Goal: Information Seeking & Learning: Find specific page/section

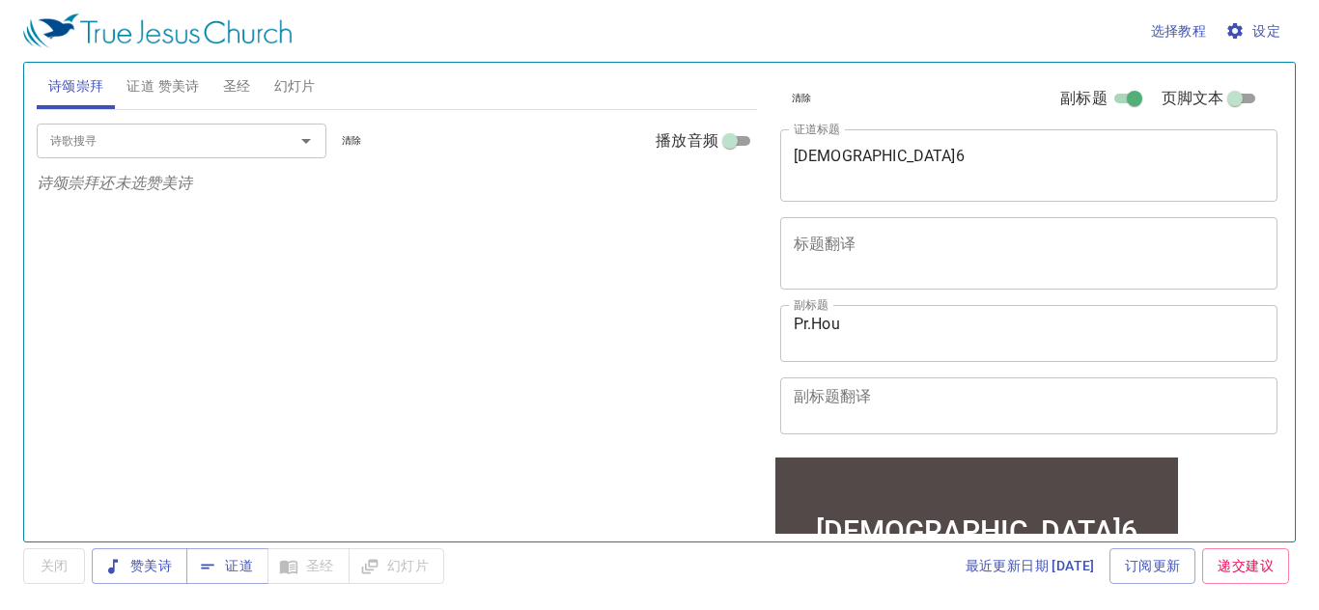
click at [963, 163] on textarea "申命记6" at bounding box center [1028, 165] width 471 height 37
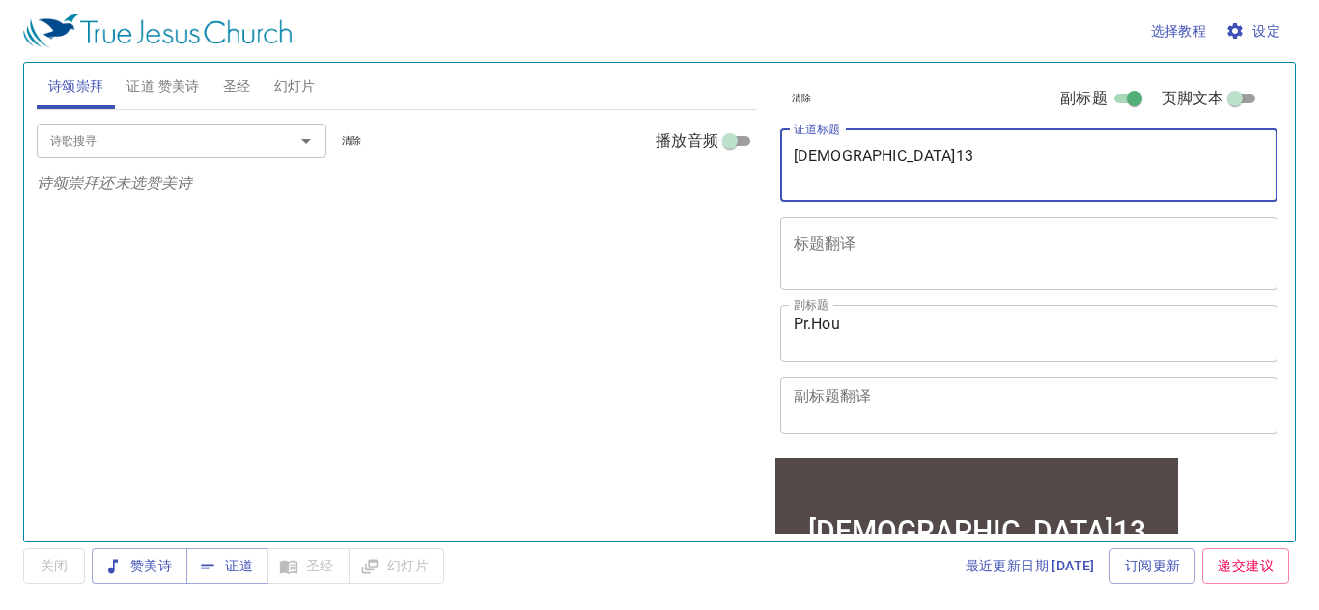
type textarea "[DEMOGRAPHIC_DATA]13"
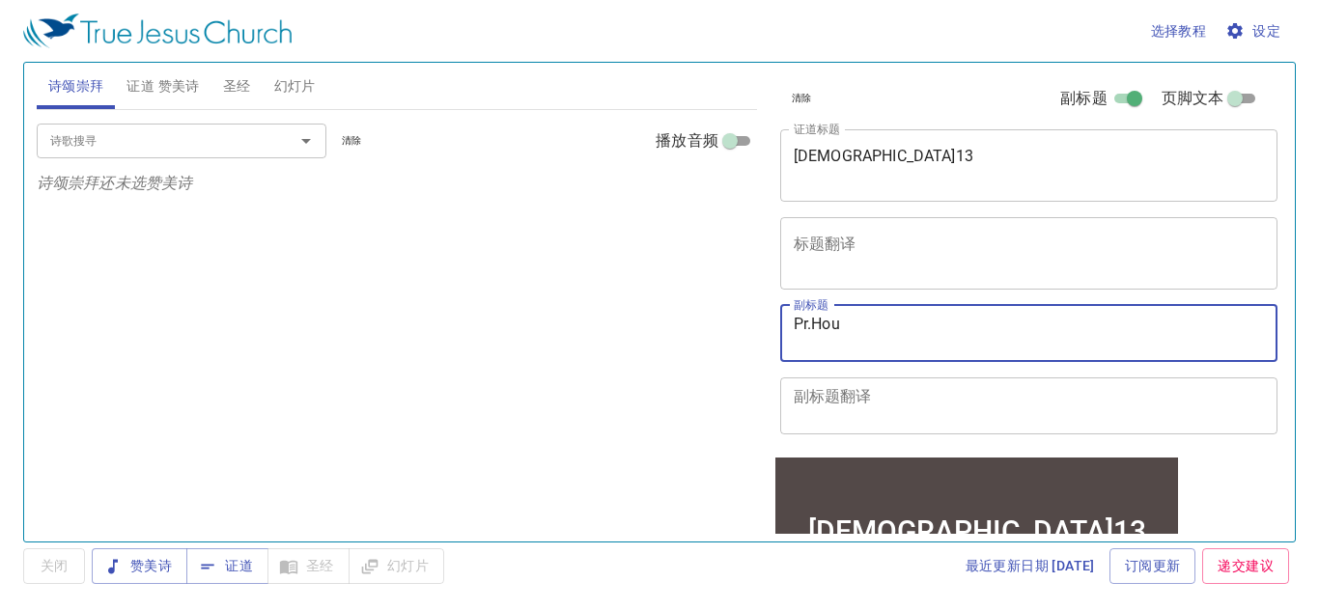
click at [904, 338] on textarea "Pr.Hou" at bounding box center [1028, 333] width 471 height 37
type textarea "Pr.[PERSON_NAME]"
click at [242, 568] on span "证道" at bounding box center [227, 566] width 51 height 24
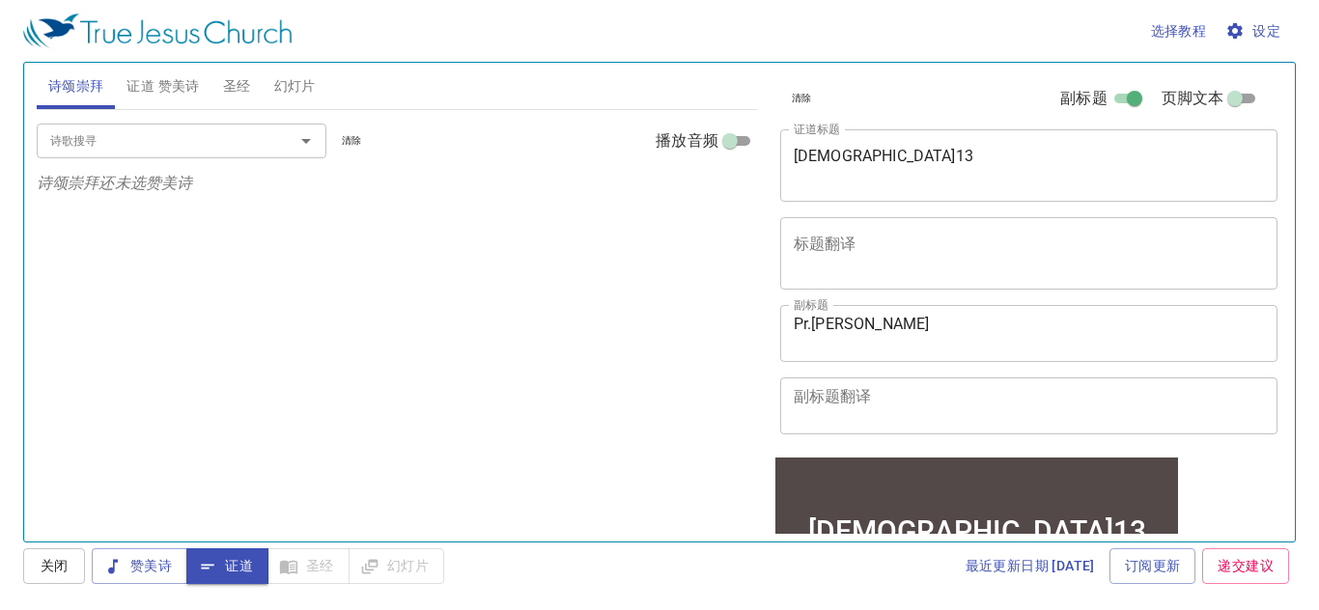
click at [244, 86] on span "圣经" at bounding box center [237, 86] width 28 height 24
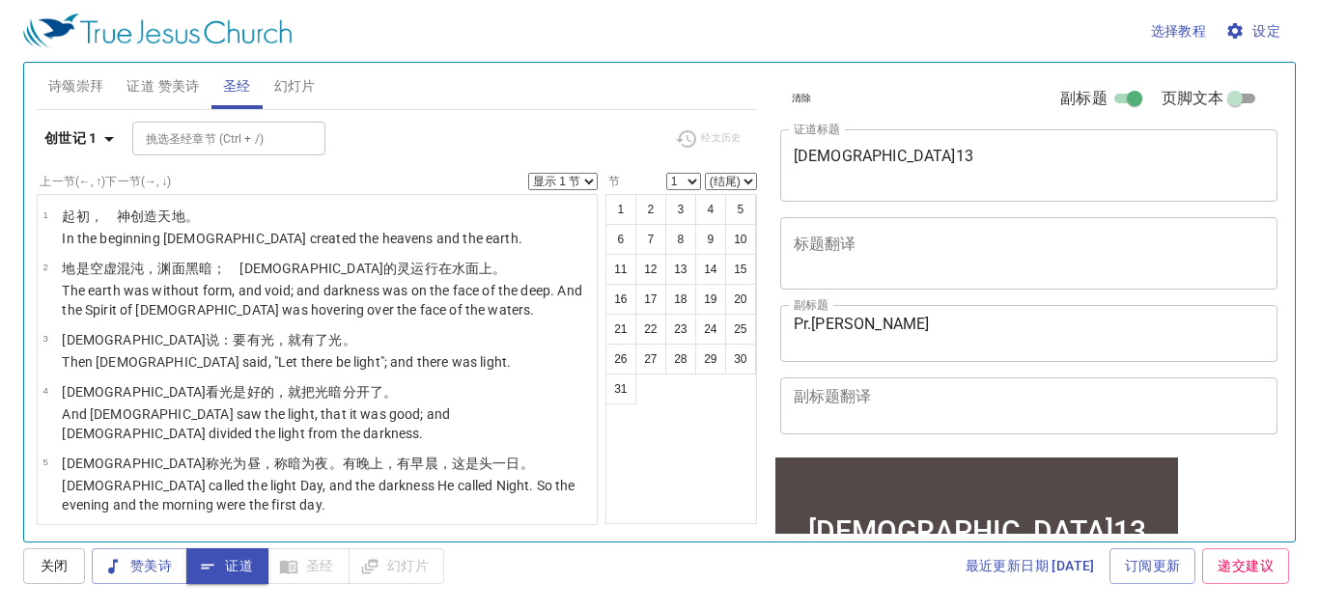
click at [1265, 27] on span "设定" at bounding box center [1254, 31] width 51 height 24
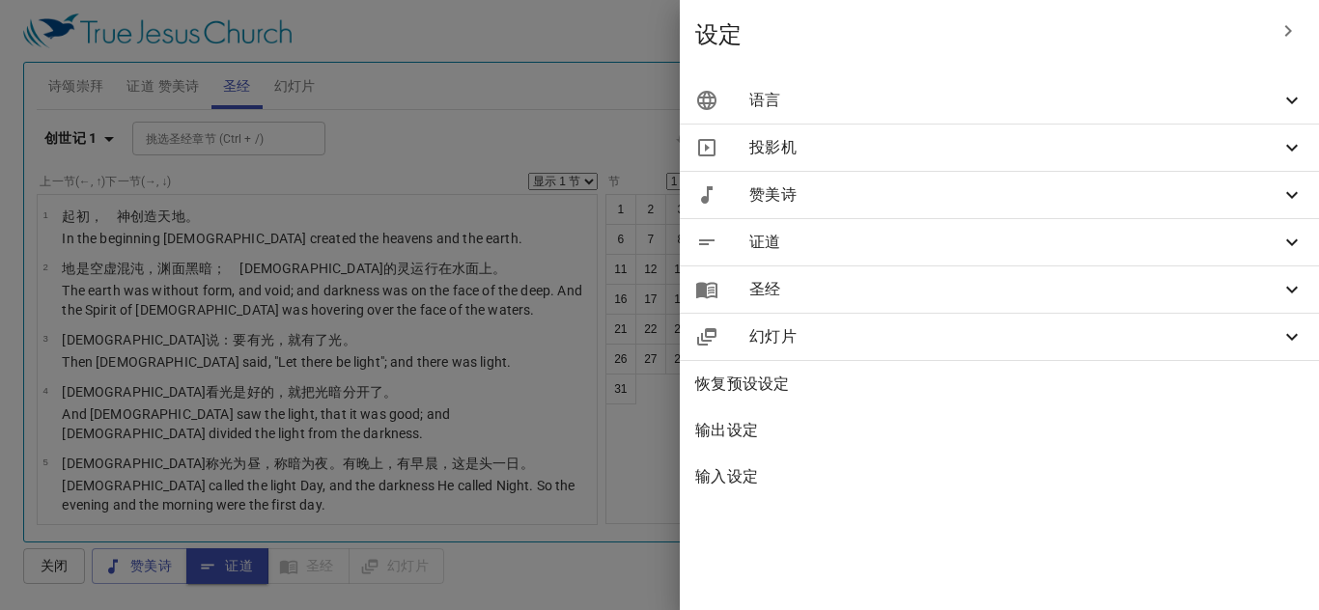
click at [1286, 89] on icon at bounding box center [1291, 100] width 23 height 23
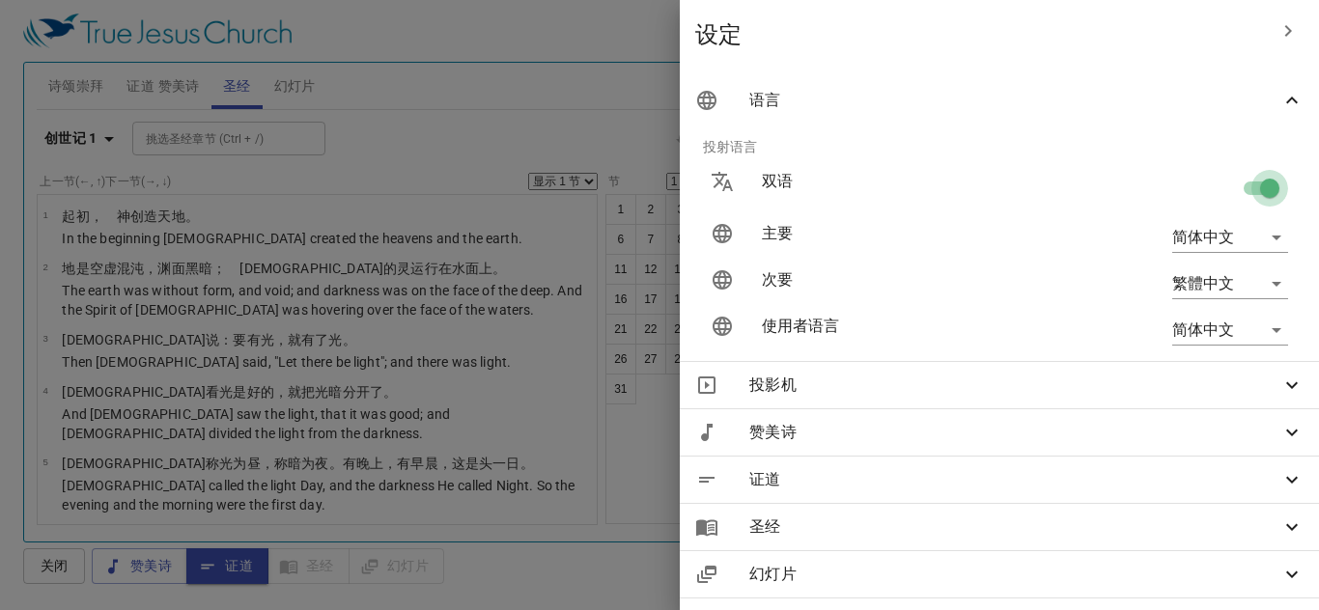
click at [1254, 191] on input "checkbox" at bounding box center [1269, 192] width 110 height 37
checkbox input "false"
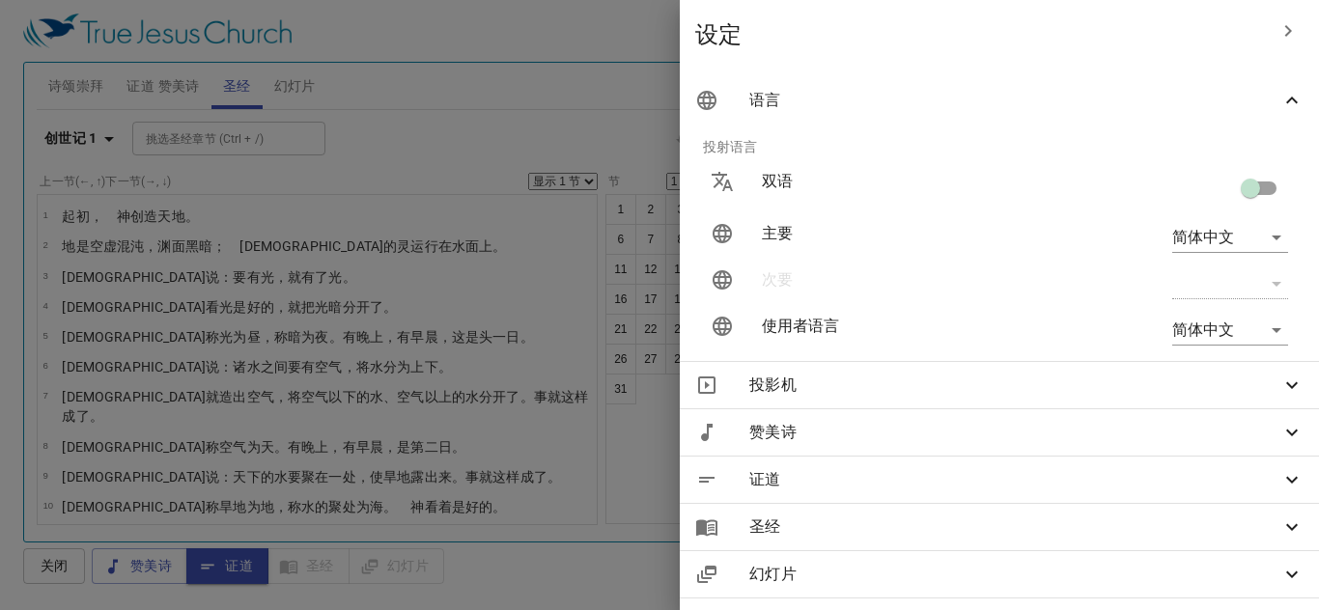
click at [1279, 233] on body "选择教程 设定 诗颂崇拜 证道 赞美诗 圣经 幻灯片 诗歌搜寻 诗歌搜寻 清除 播放音频 诗颂崇拜还未选赞美诗 诗歌搜寻 诗歌搜寻 清除 播放音频 证道还未选…" at bounding box center [659, 305] width 1319 height 610
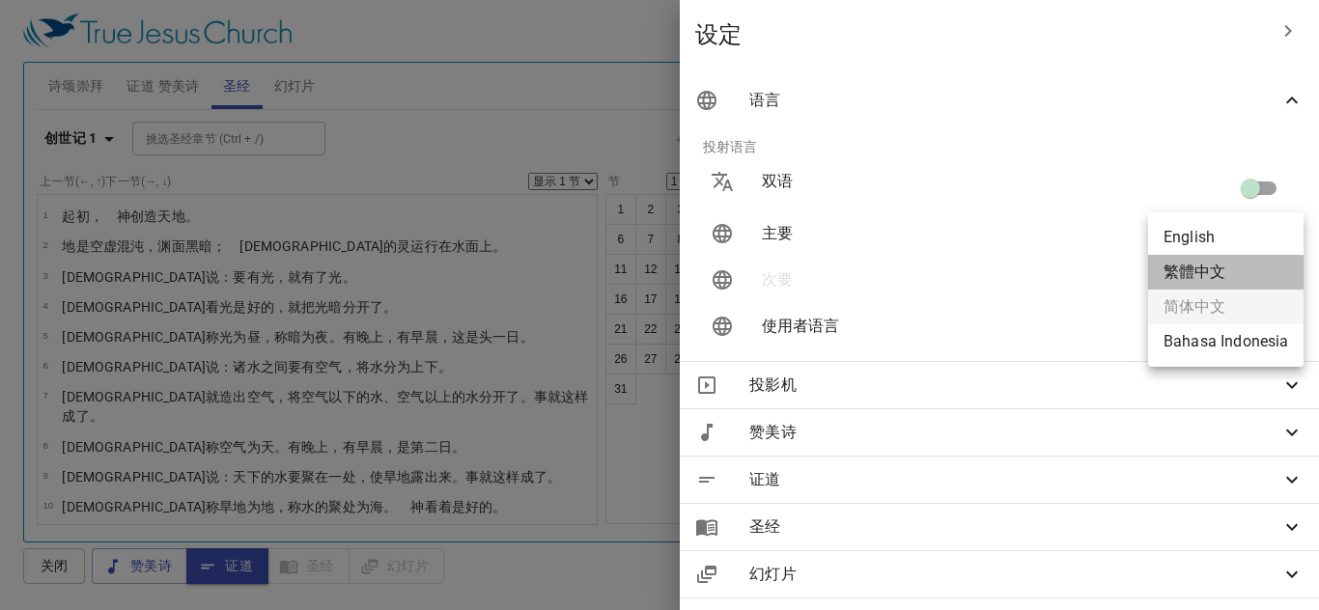
click at [1226, 266] on li "繁體中文" at bounding box center [1225, 272] width 155 height 35
type input "zh"
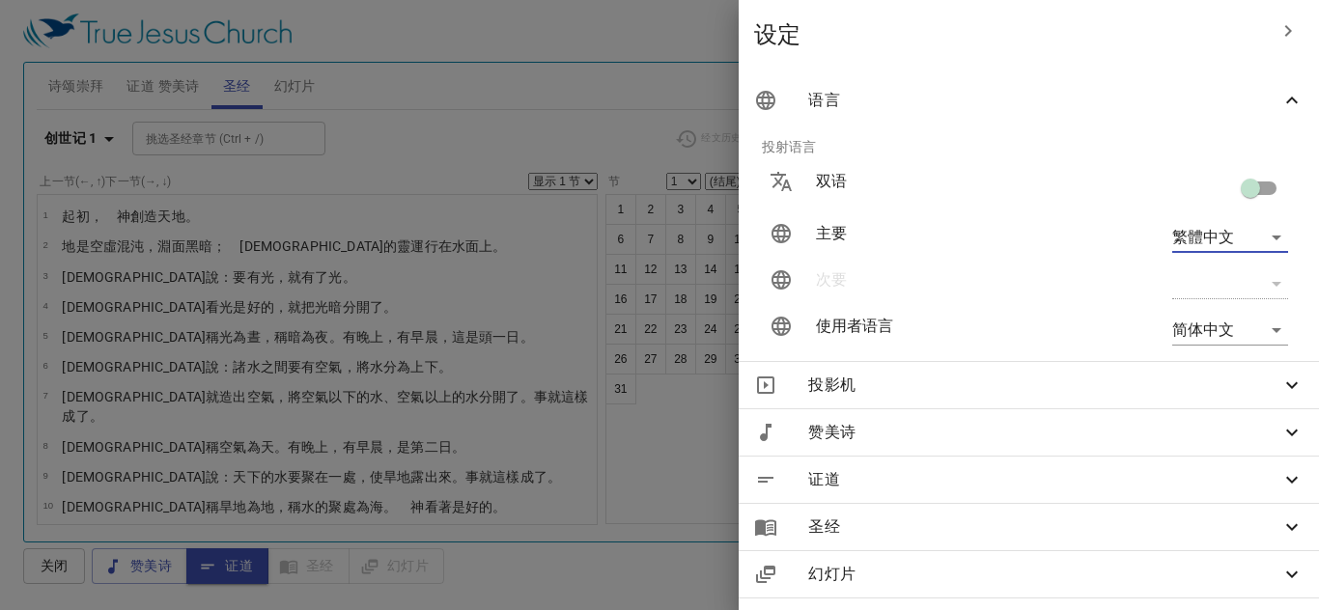
click at [660, 83] on div at bounding box center [659, 305] width 1319 height 610
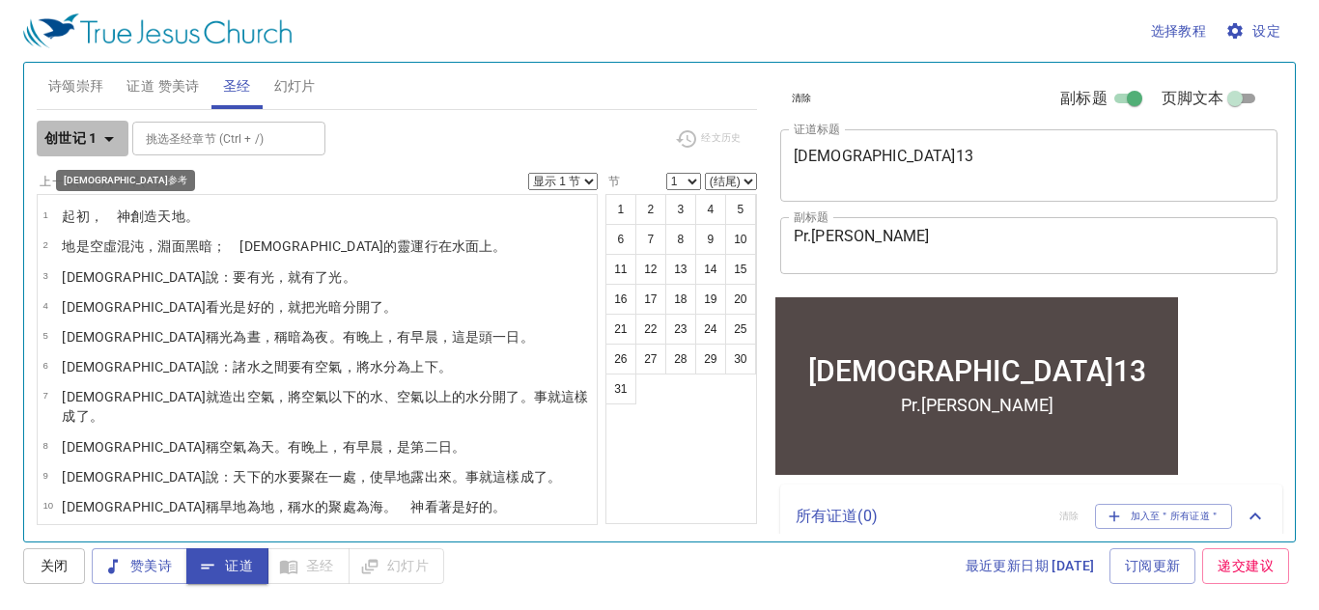
click at [109, 137] on icon "button" at bounding box center [109, 139] width 10 height 5
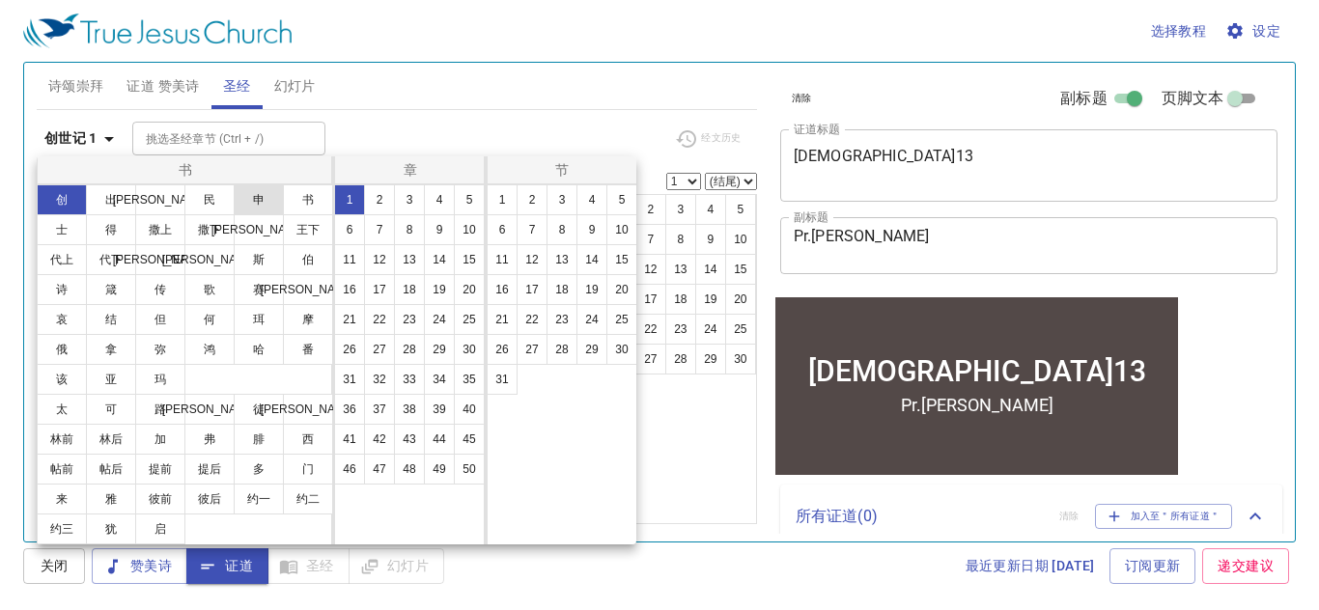
click at [256, 204] on button "申" at bounding box center [259, 199] width 50 height 31
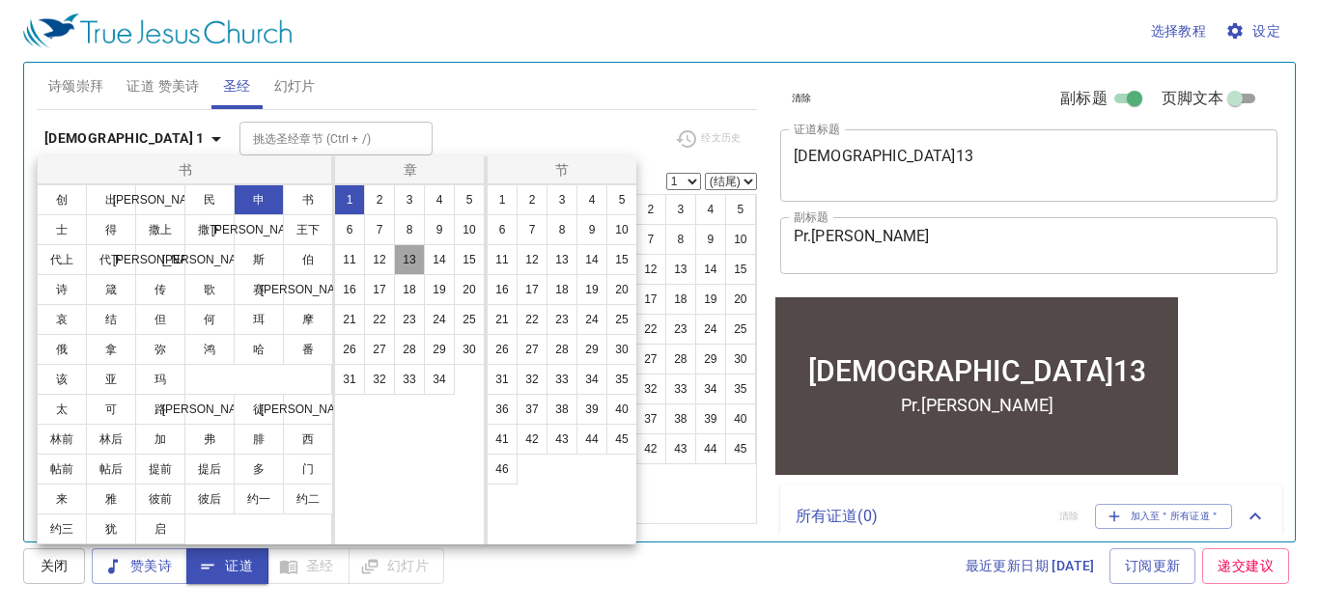
click at [407, 265] on button "13" at bounding box center [409, 259] width 31 height 31
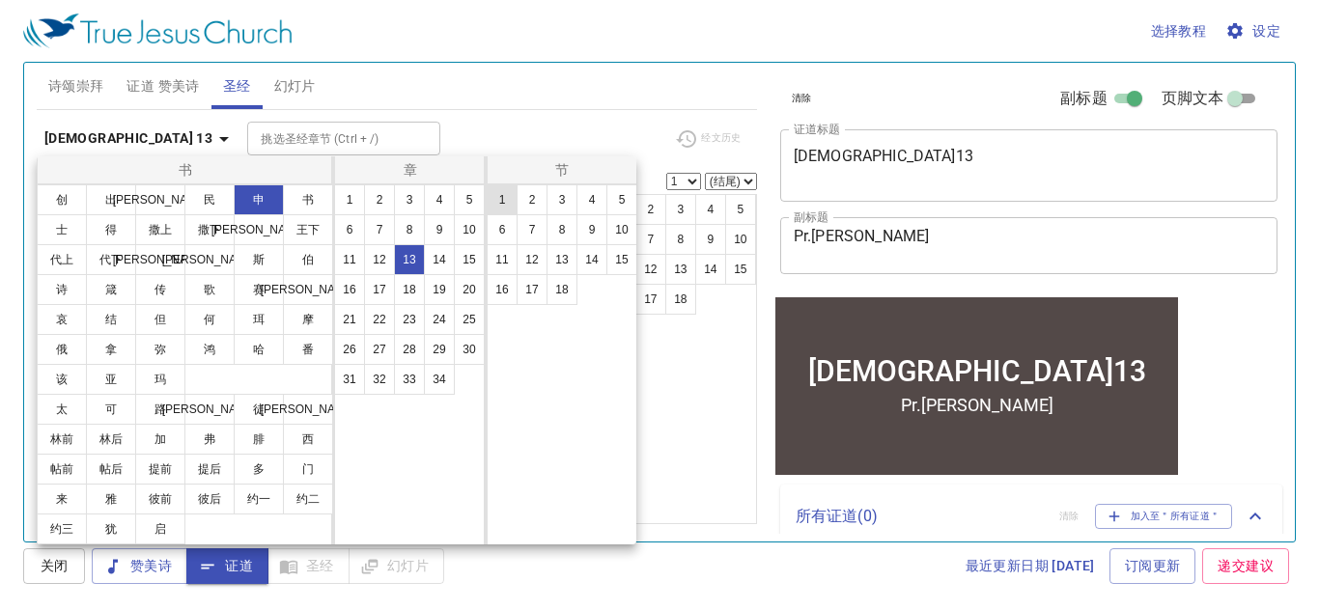
click at [498, 200] on button "1" at bounding box center [502, 199] width 31 height 31
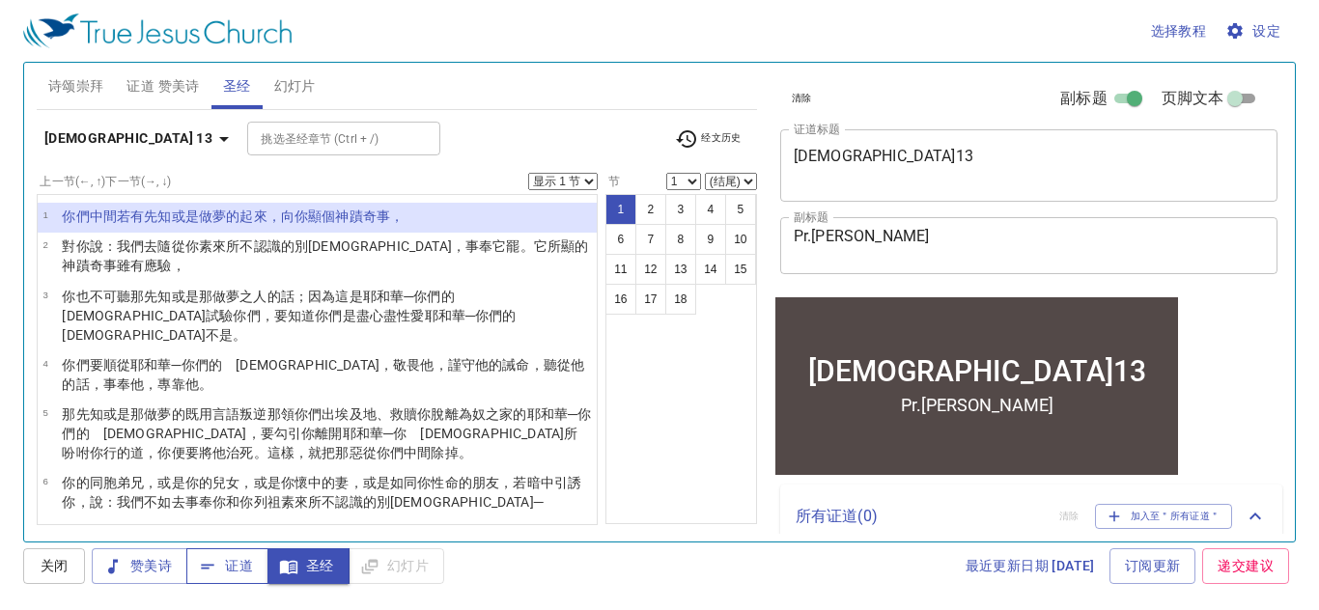
click at [216, 562] on icon "button" at bounding box center [207, 566] width 19 height 19
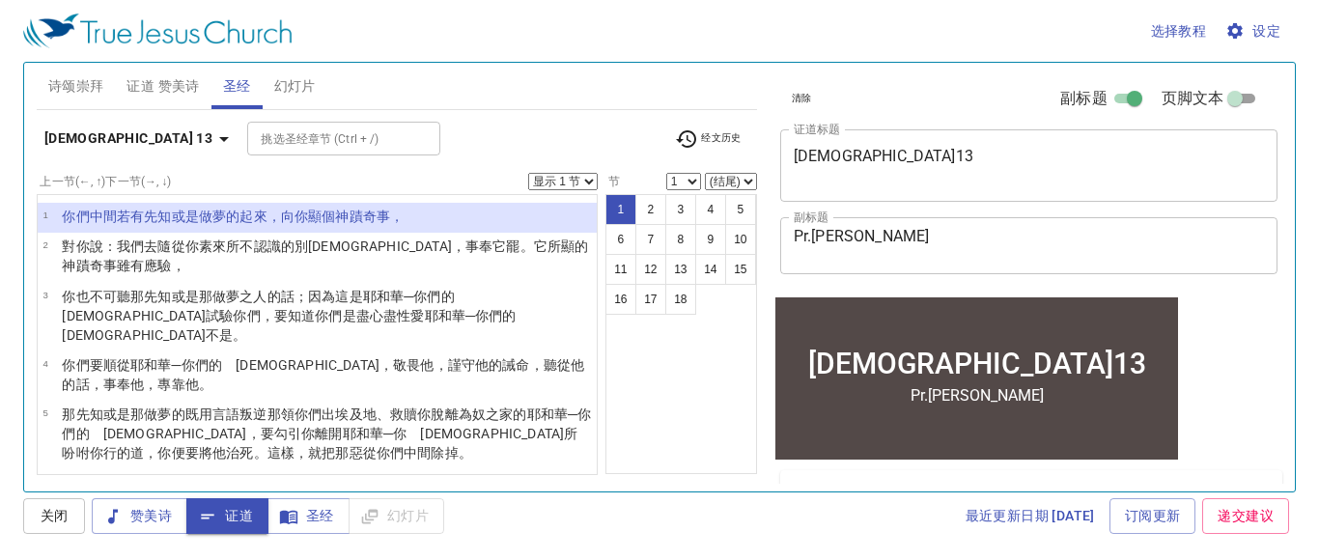
click at [333, 219] on wh5414 "個神蹟 奇事 ，" at bounding box center [362, 216] width 82 height 15
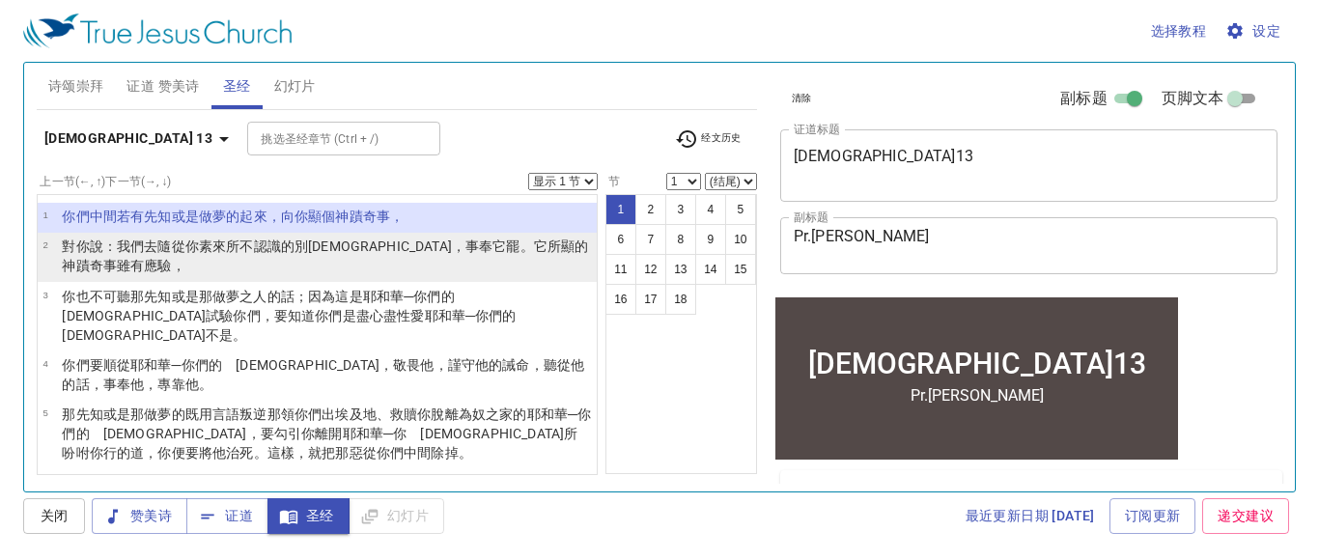
click at [311, 260] on p "對你說 ：我們去 隨從 你素來所不認識 的別 　神 ，事奉 它罷。它所顯的神蹟 奇事 雖有應驗 ，" at bounding box center [326, 256] width 529 height 39
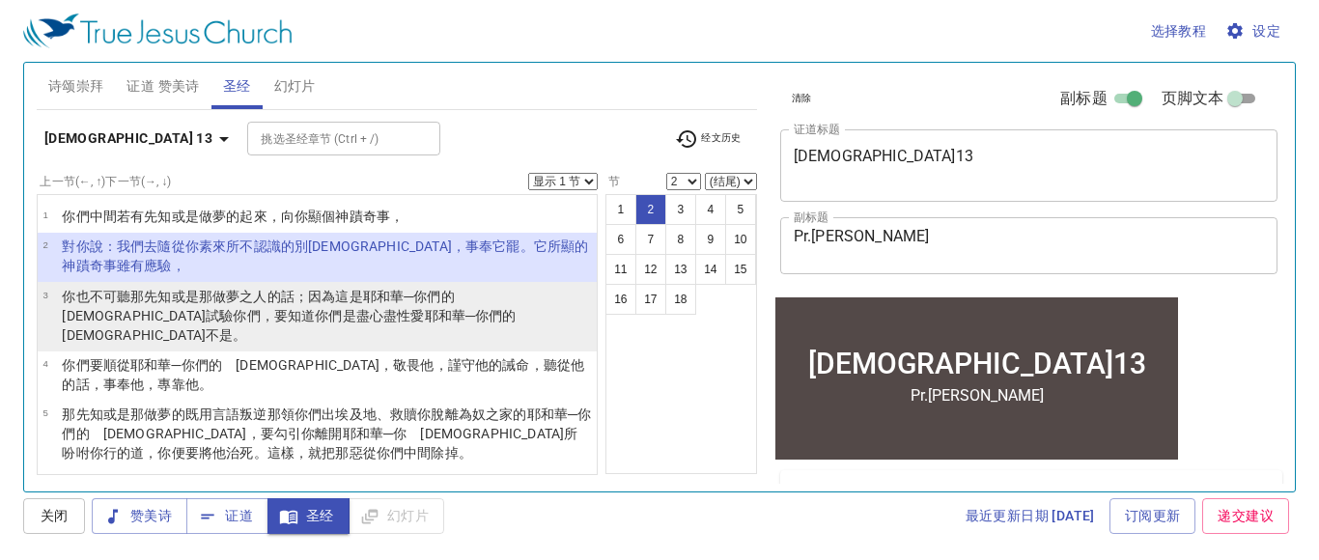
click at [288, 304] on wh2472 "之人的話 ；因為這是耶和華 ─你們的　神 試驗 你們，要知道 你們是 盡心 盡性 愛 耶和華 ─你們的　神 不是。" at bounding box center [295, 316] width 467 height 54
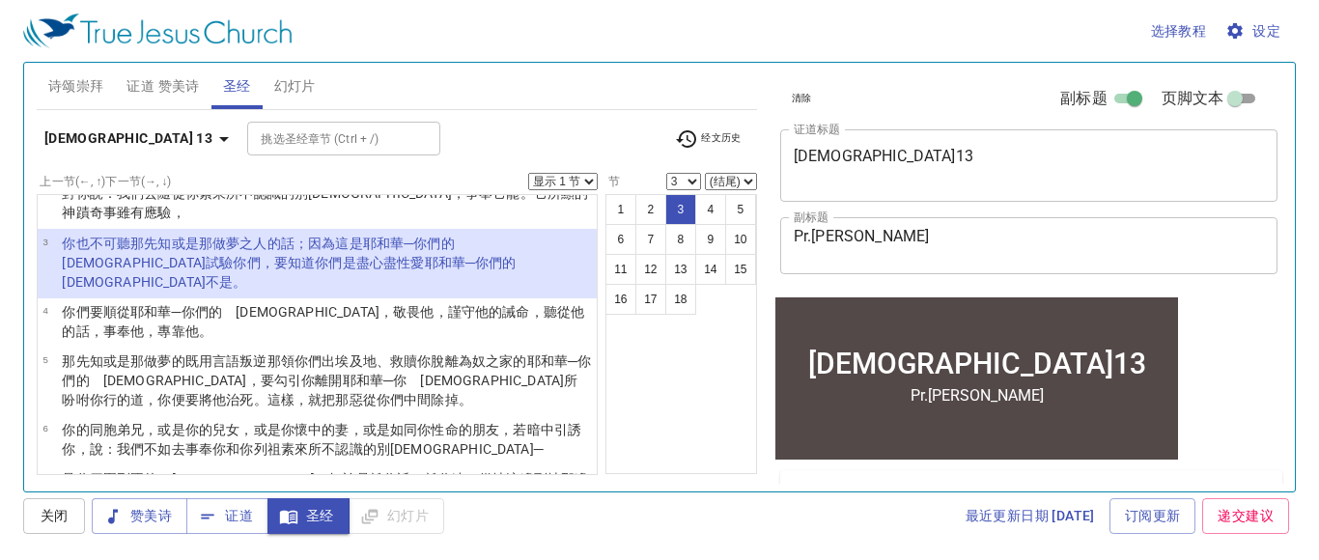
scroll to position [63, 0]
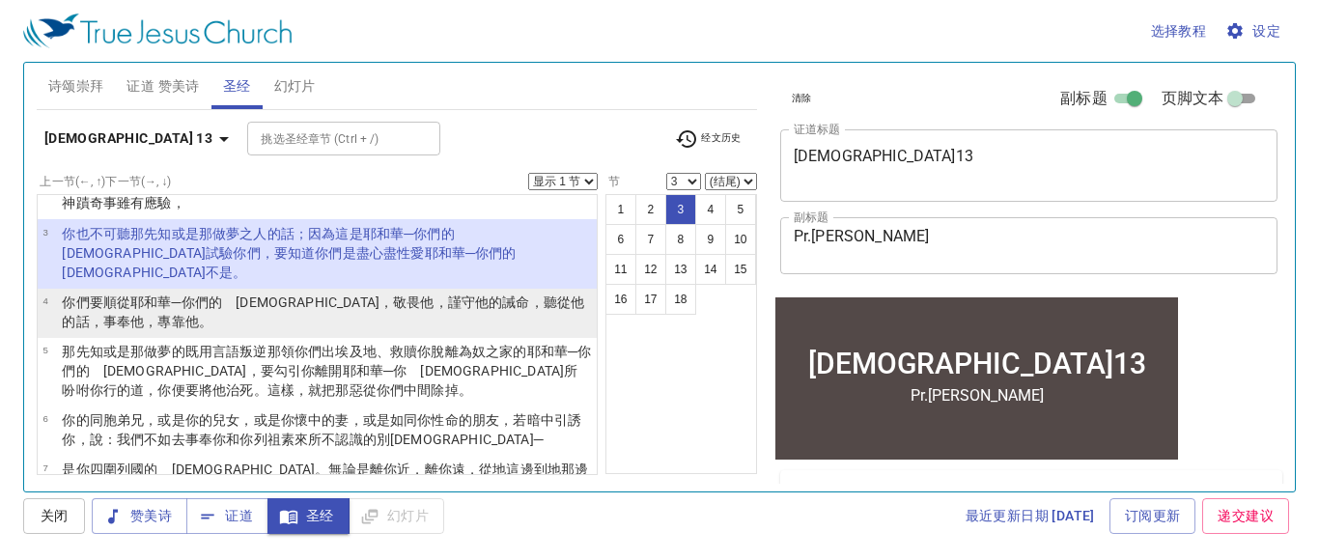
click at [407, 292] on p "你們要順從 耶和華 ─你們的　神 ，敬畏 他，謹守 他的誡命 ，聽從 他的話 ，事奉 他，專靠 他。" at bounding box center [326, 311] width 529 height 39
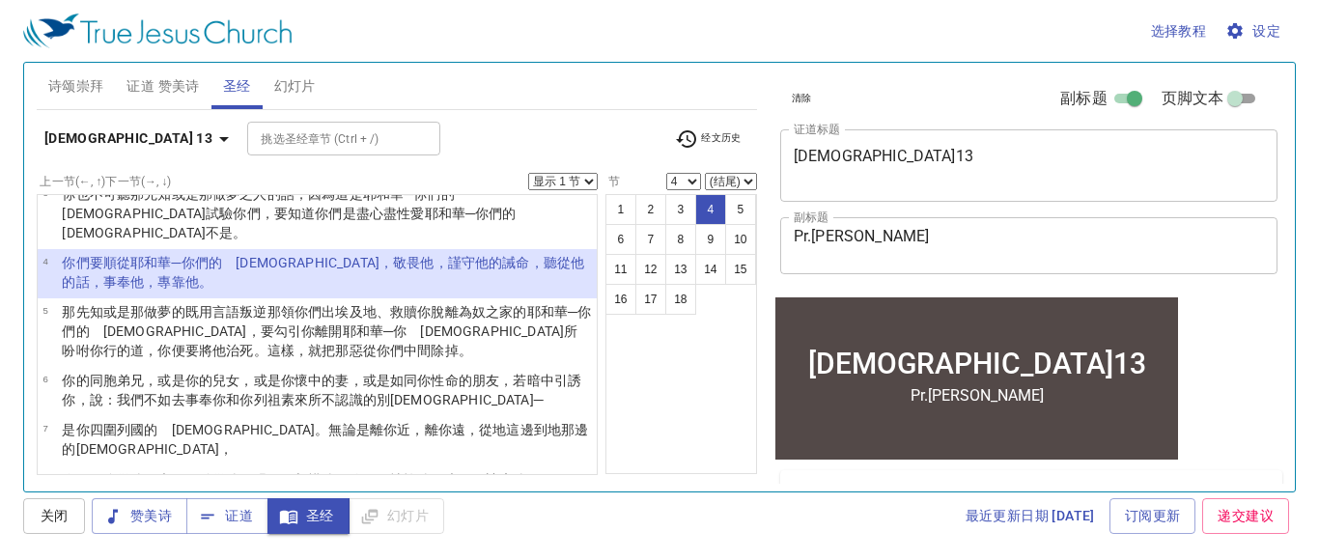
scroll to position [113, 0]
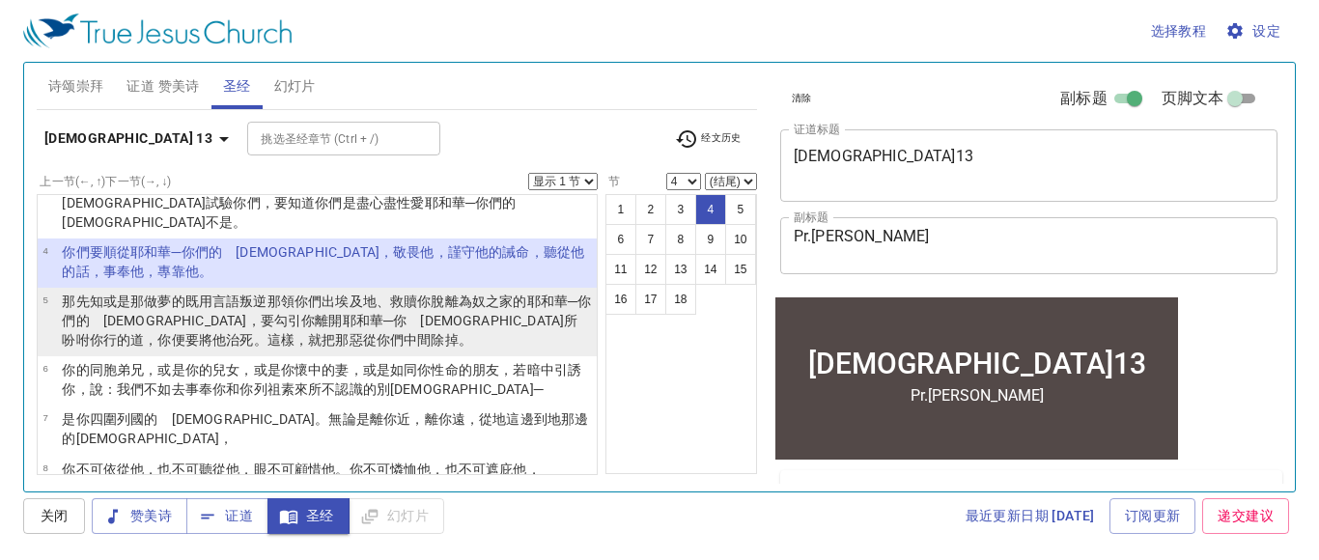
click at [407, 314] on p "那先知 或是那做夢 的既用言語 叛逆 那領你們出 埃及 地 、救贖 你脫離為奴 之家 的耶和華 ─你們的　神 ，要勾引你離開 耶和華 ─你　神 所吩咐 你行 …" at bounding box center [326, 321] width 529 height 58
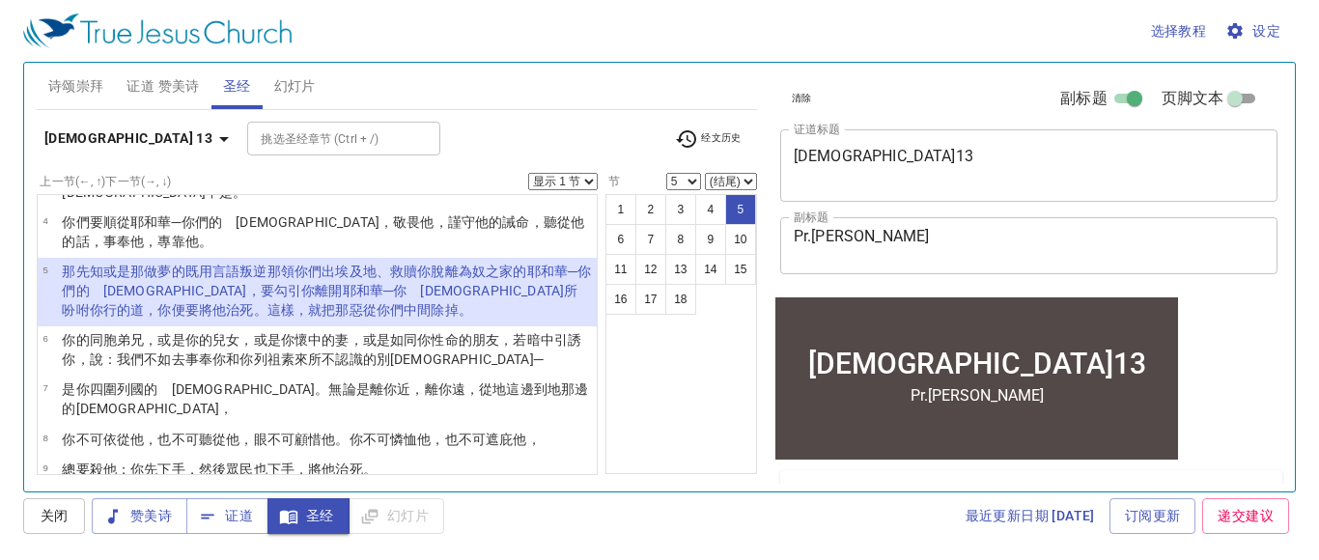
scroll to position [153, 0]
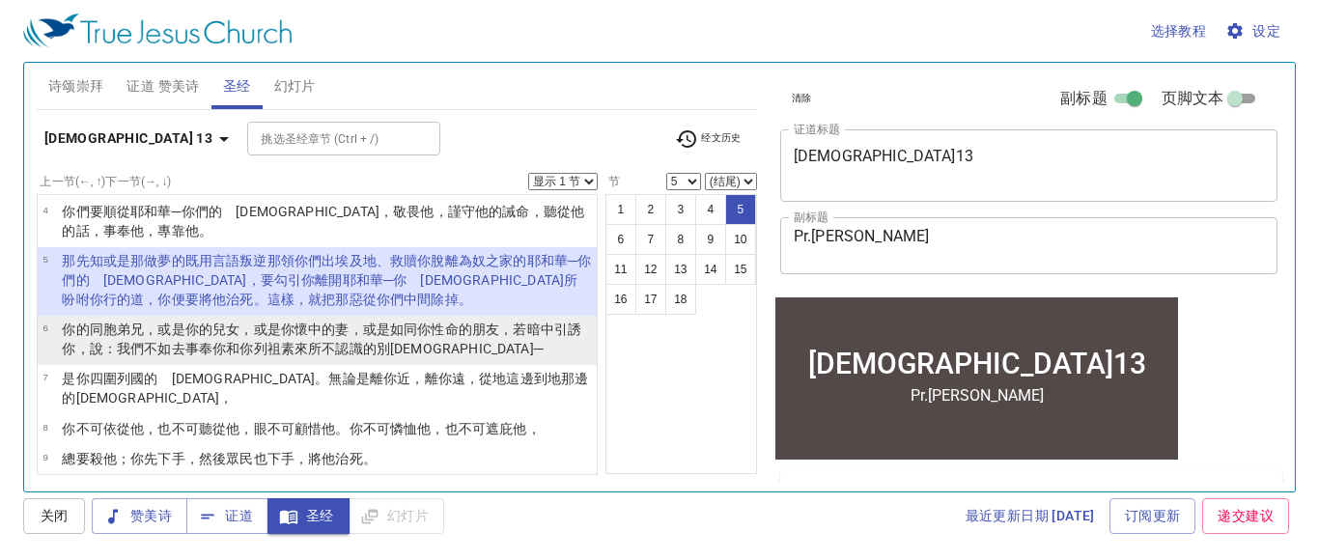
click at [463, 321] on wh5315 "的朋友 ，若暗中 引誘 你，說 ：我們不如去 事奉 你和你列祖 素來所不認識 的別 　神 ─" at bounding box center [321, 338] width 519 height 35
select select "6"
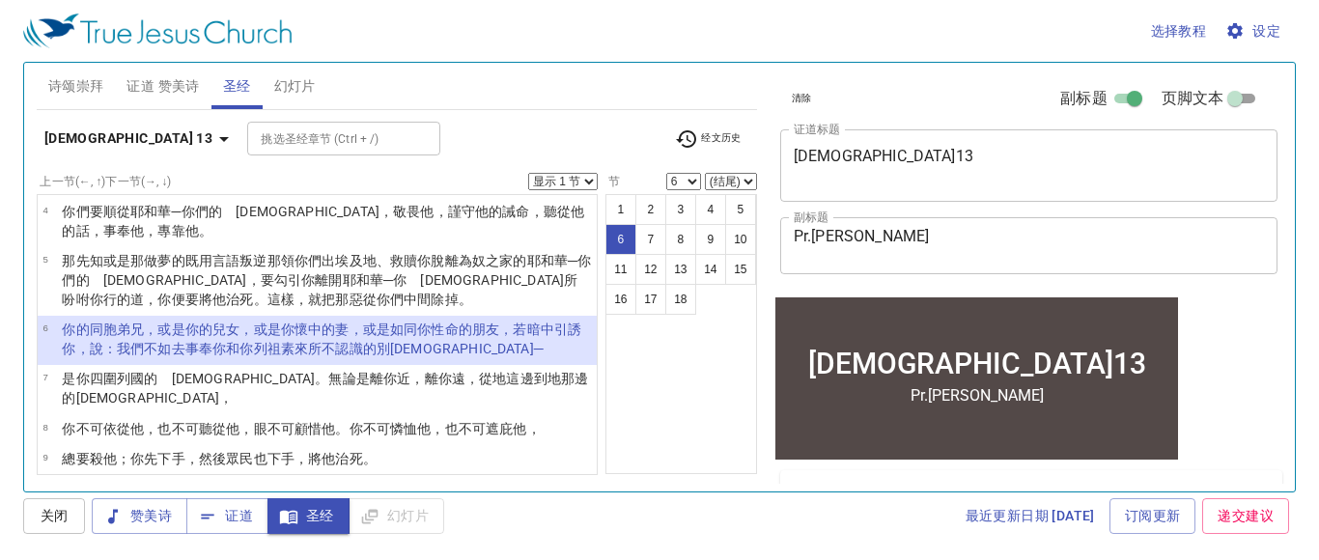
click at [584, 182] on select "显示 1 节 显示 2 节 显示 3 节 显示 4 节 显示 5 节" at bounding box center [563, 181] width 70 height 17
click at [531, 173] on select "显示 1 节 显示 2 节 显示 3 节 显示 4 节 显示 5 节" at bounding box center [563, 181] width 70 height 17
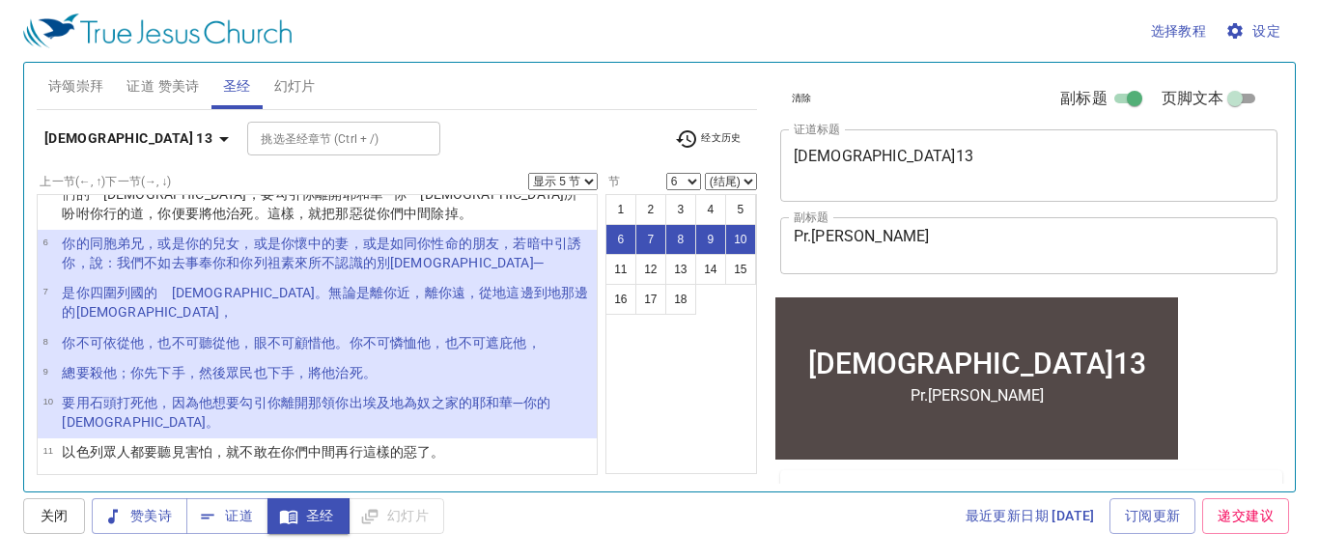
scroll to position [245, 0]
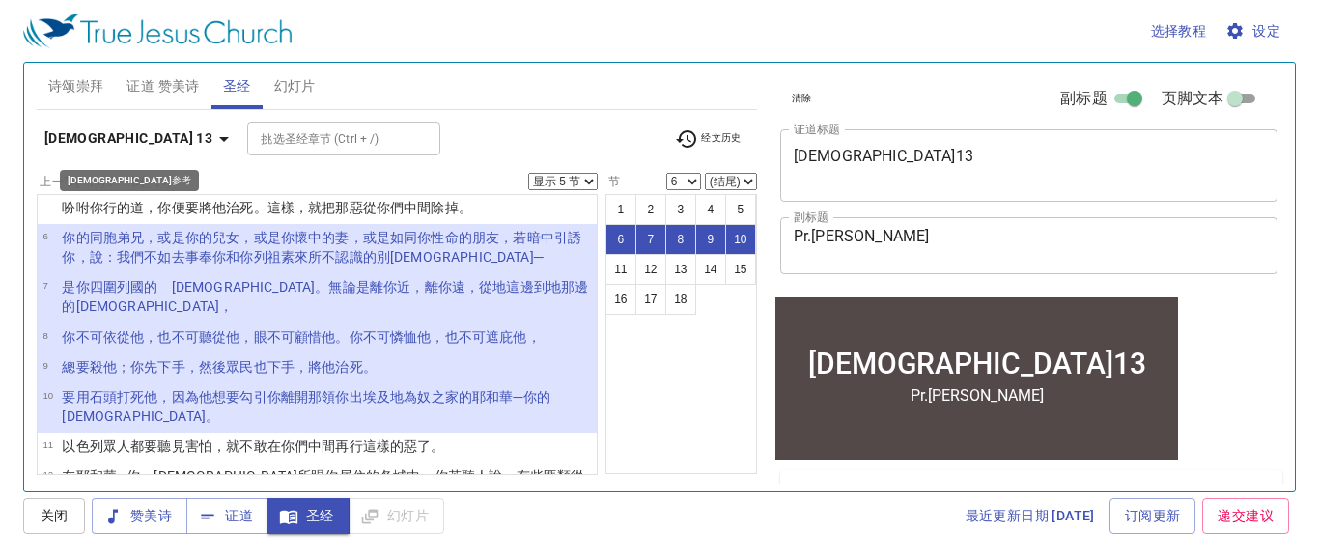
click at [212, 142] on icon "button" at bounding box center [223, 138] width 23 height 23
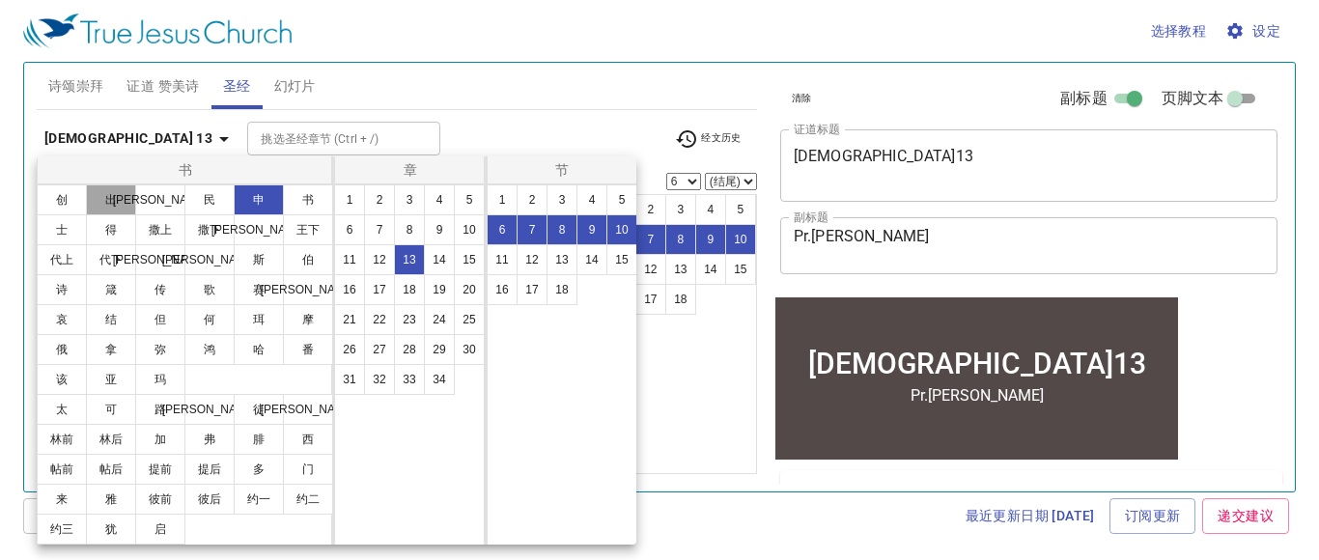
click at [114, 200] on button "出" at bounding box center [111, 199] width 50 height 31
select select "1"
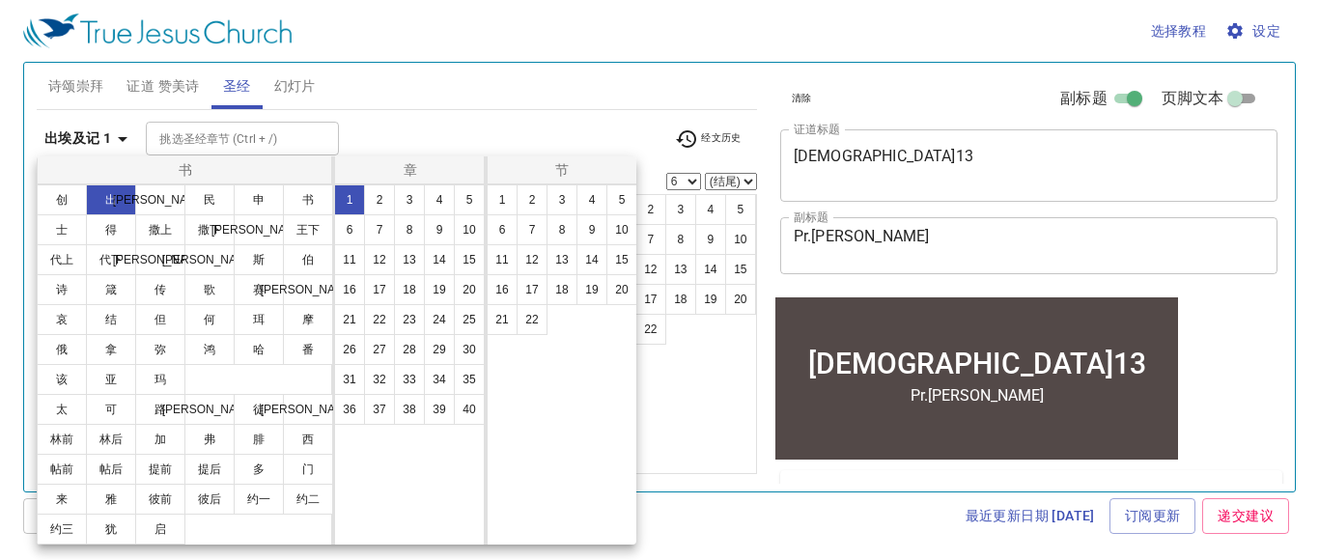
scroll to position [0, 0]
click at [421, 203] on button "3" at bounding box center [409, 199] width 31 height 31
click at [592, 265] on button "14" at bounding box center [591, 259] width 31 height 31
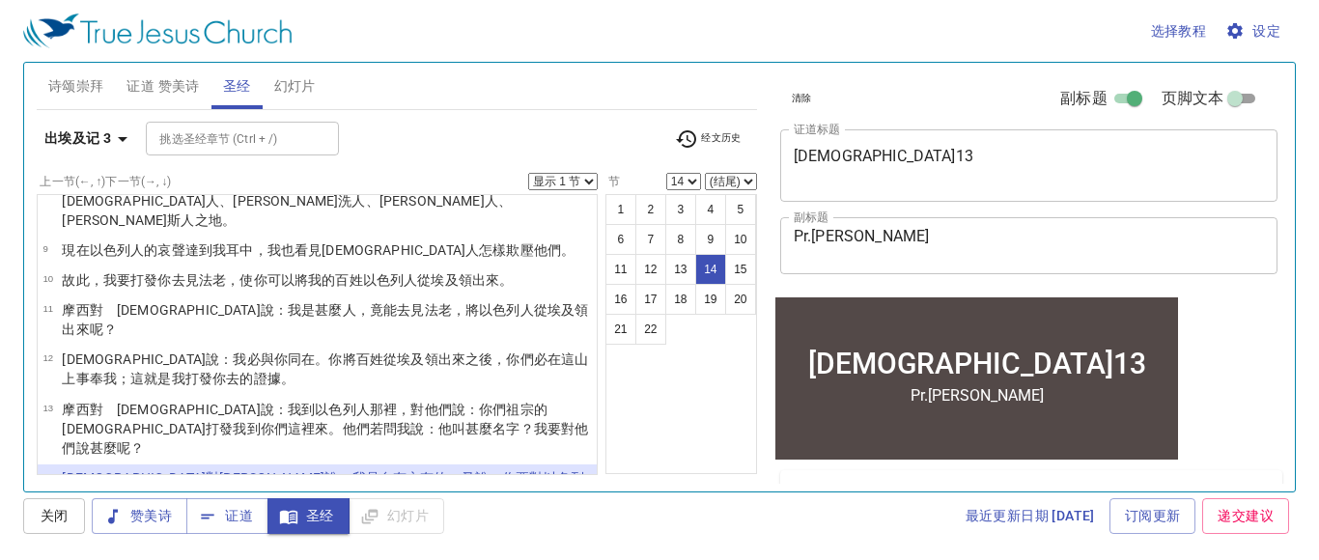
scroll to position [1, 0]
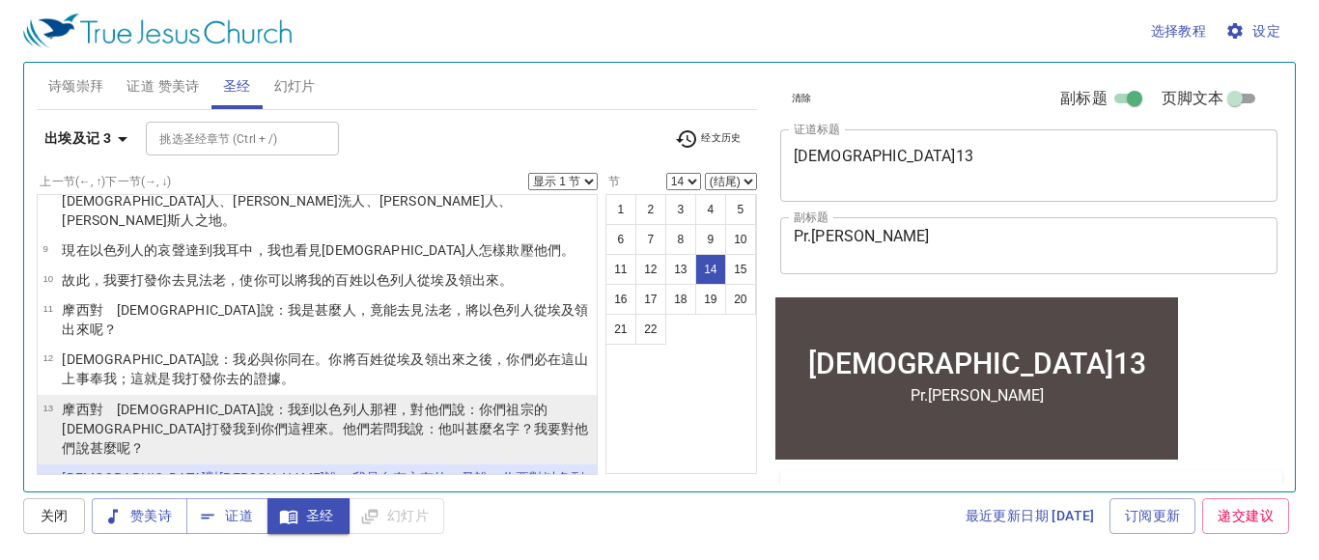
click at [549, 421] on wh7971 "我到你們這裡來。他們若問我說 ：他叫甚麼名字 ？我要對他們說 甚麼呢？" at bounding box center [325, 438] width 526 height 35
select select "13"
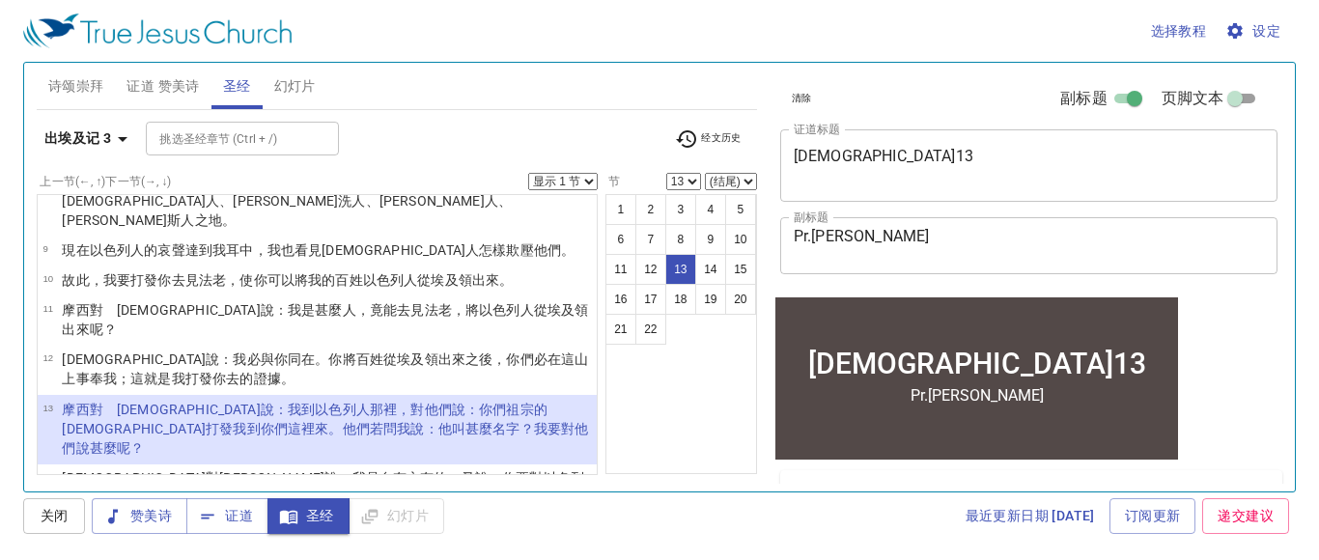
click at [582, 179] on select "显示 1 节 显示 2 节 显示 3 节 显示 4 节 显示 5 节" at bounding box center [563, 181] width 70 height 17
click at [531, 173] on select "显示 1 节 显示 2 节 显示 3 节 显示 4 节 显示 5 节" at bounding box center [563, 181] width 70 height 17
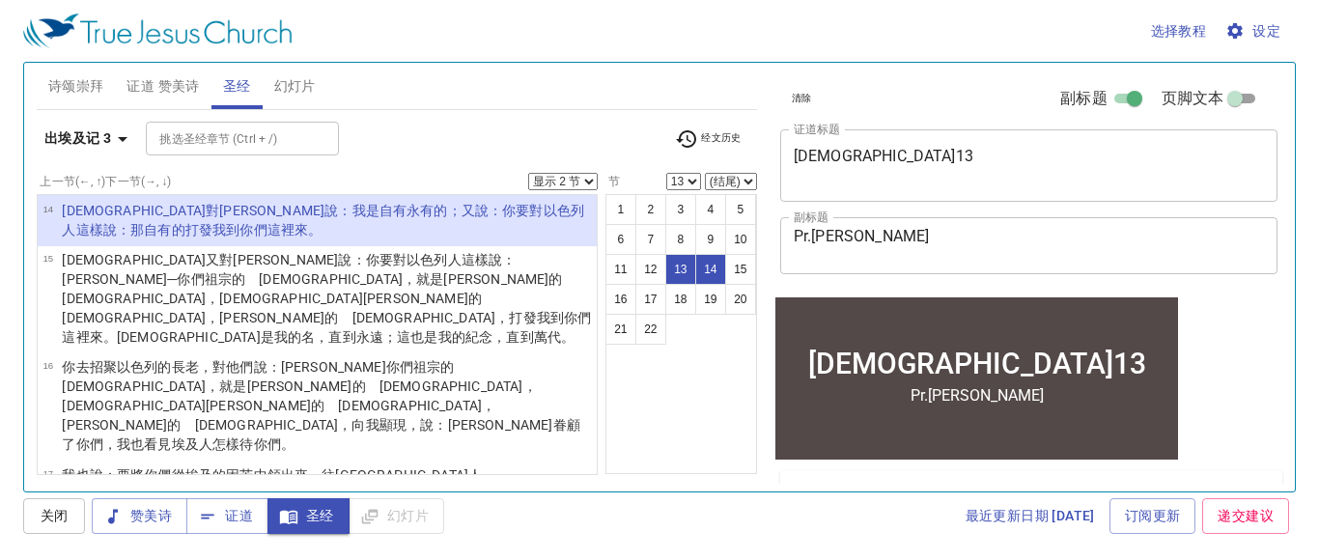
scroll to position [688, 0]
click at [691, 132] on icon "button" at bounding box center [686, 138] width 20 height 17
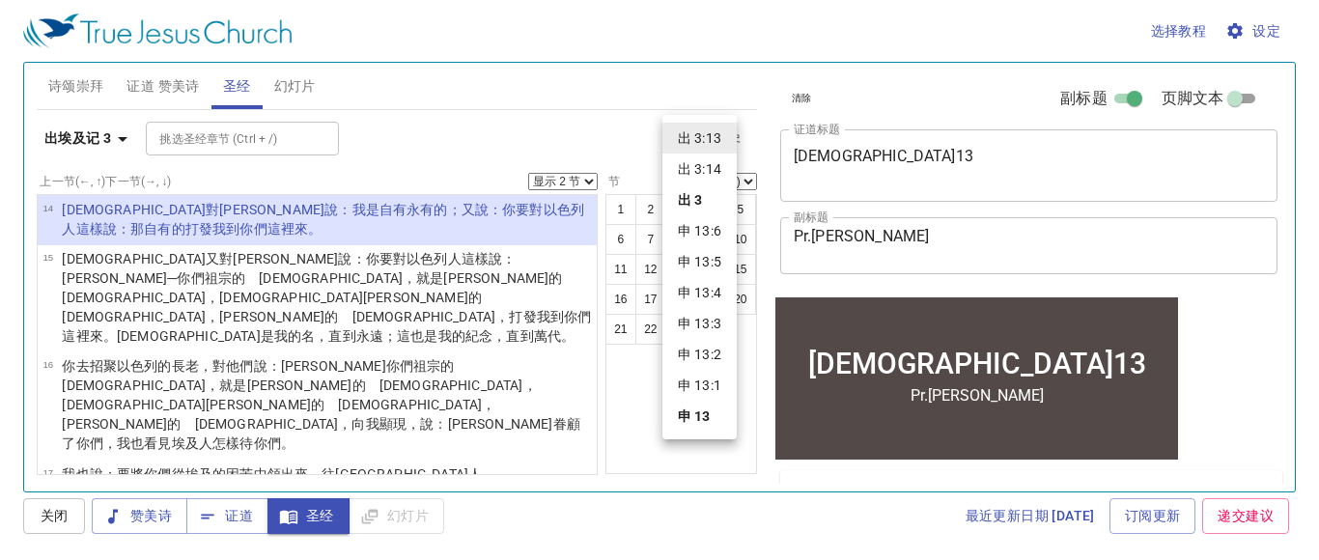
click at [719, 390] on li "申 13:1" at bounding box center [699, 385] width 74 height 31
select select "1"
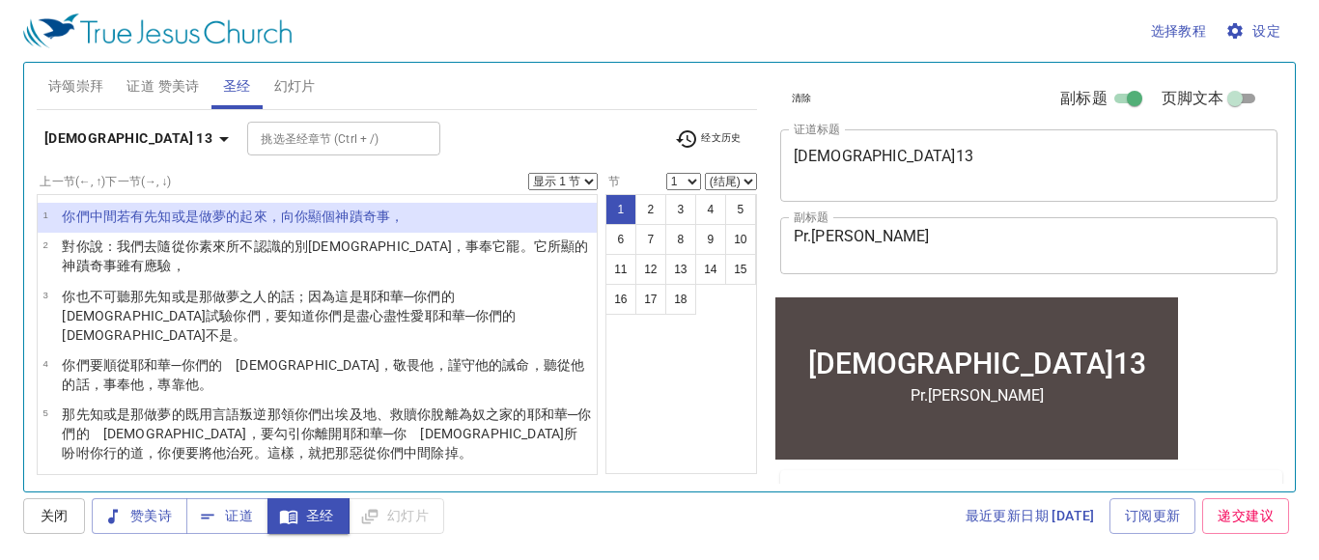
scroll to position [0, 0]
click at [588, 176] on select "显示 1 节 显示 2 节 显示 3 节 显示 4 节 显示 5 节" at bounding box center [563, 181] width 70 height 17
click at [531, 173] on select "显示 1 节 显示 2 节 显示 3 节 显示 4 节 显示 5 节" at bounding box center [563, 181] width 70 height 17
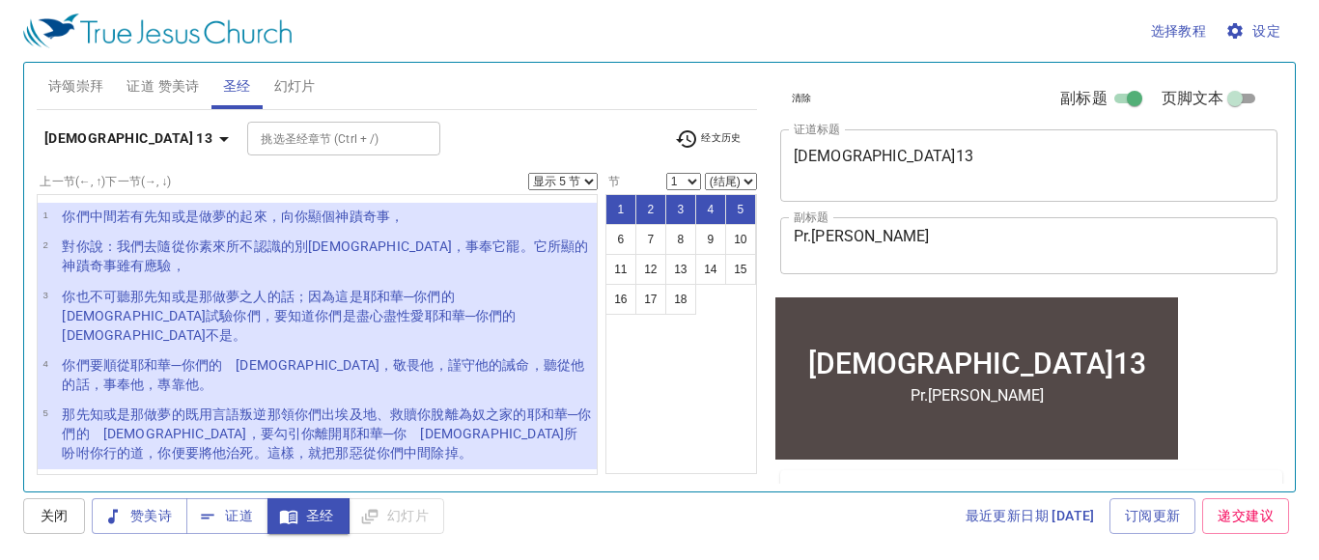
click at [99, 139] on b "申命记 13" at bounding box center [128, 138] width 168 height 24
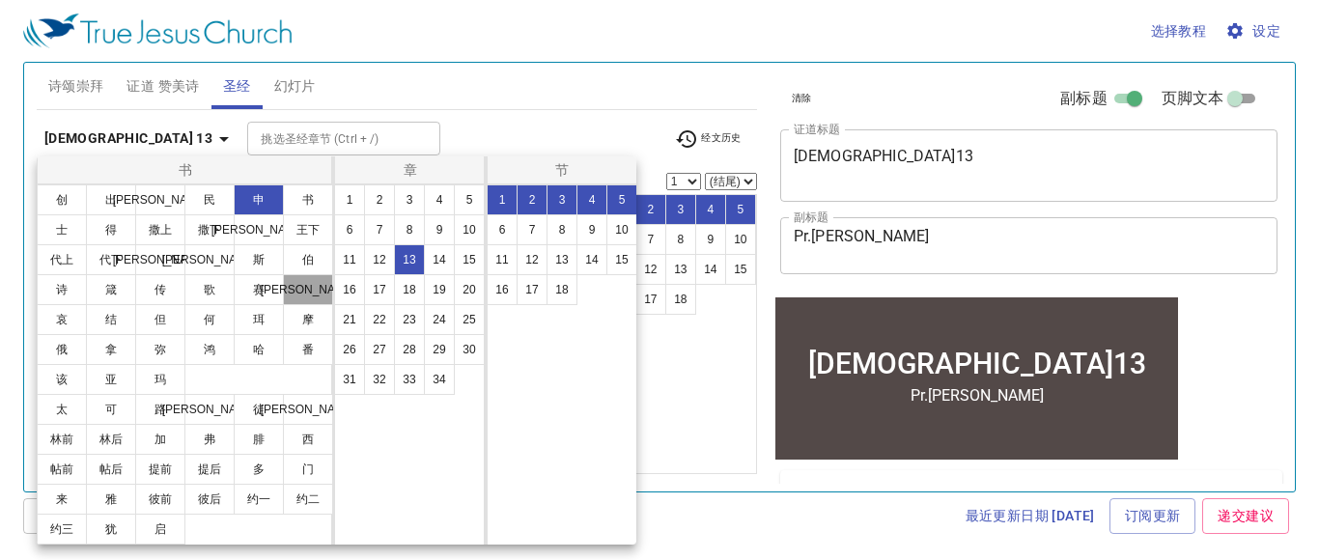
click at [302, 286] on button "耶" at bounding box center [308, 289] width 50 height 31
select select "1"
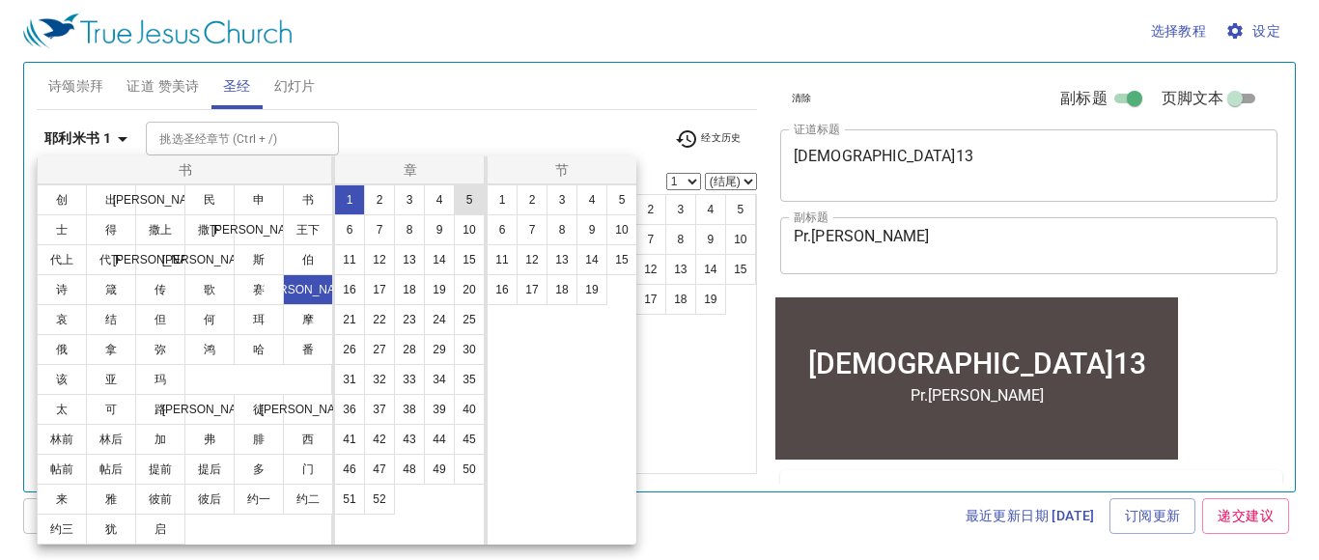
click at [461, 198] on button "5" at bounding box center [469, 199] width 31 height 31
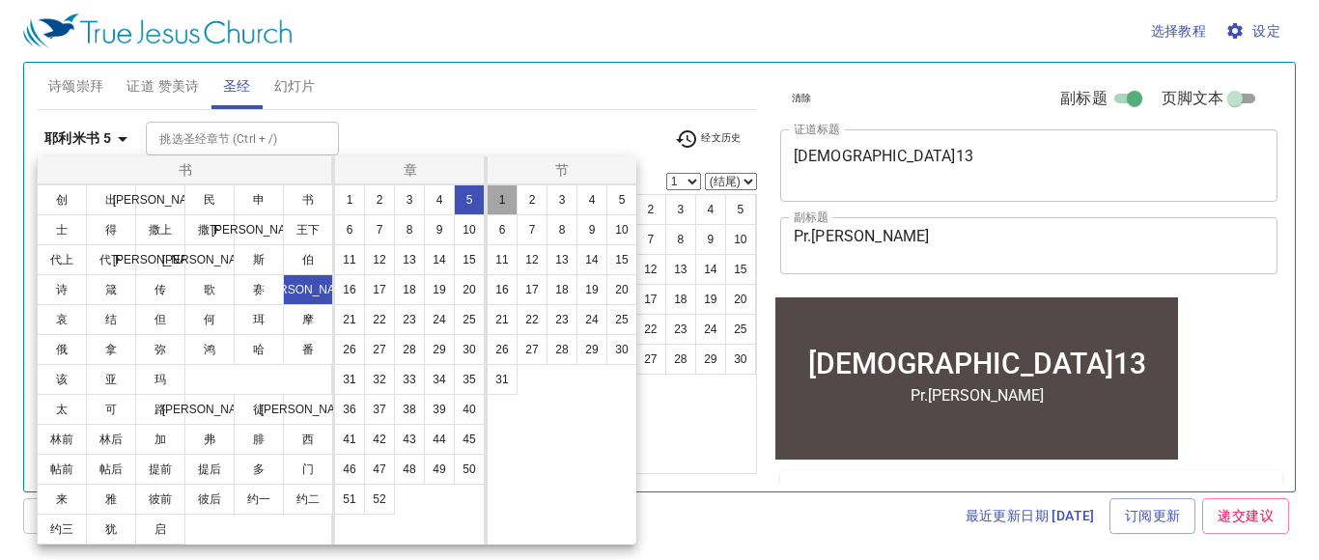
click at [497, 200] on button "1" at bounding box center [502, 199] width 31 height 31
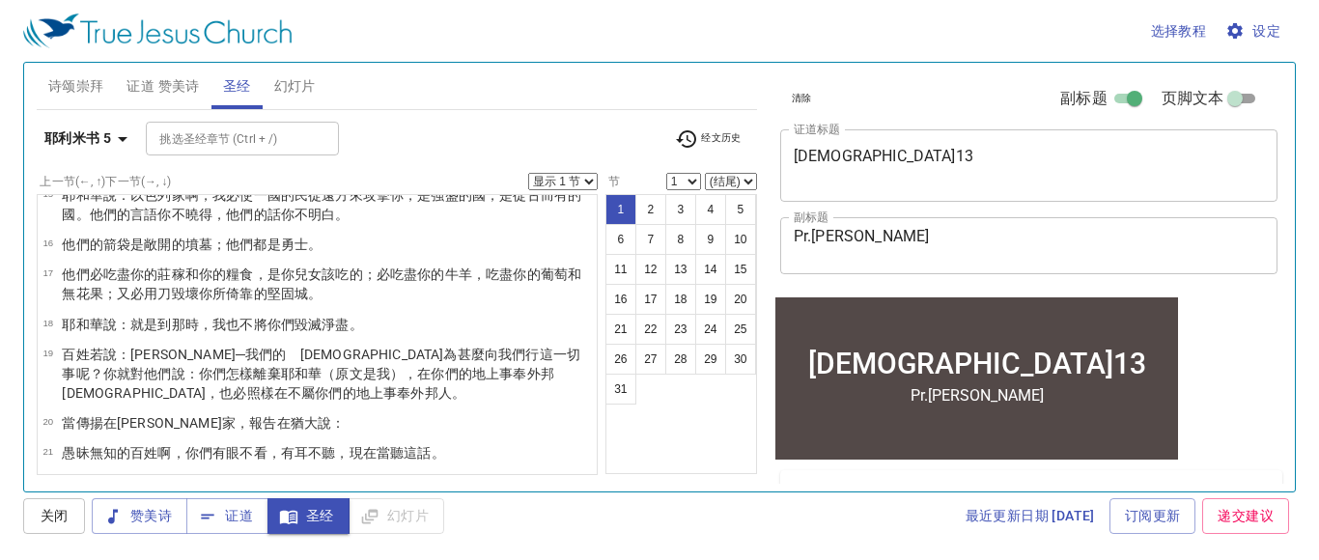
scroll to position [960, 0]
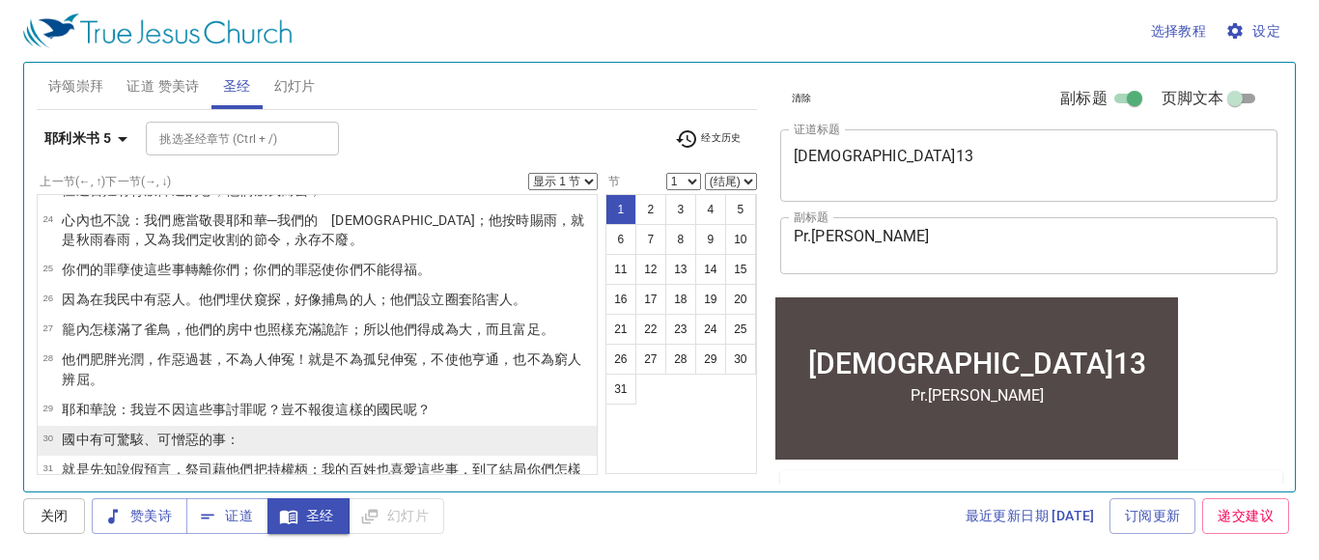
click at [408, 426] on li "30 國中 有 可驚駭 、可憎惡的事 ：" at bounding box center [317, 441] width 559 height 30
select select "30"
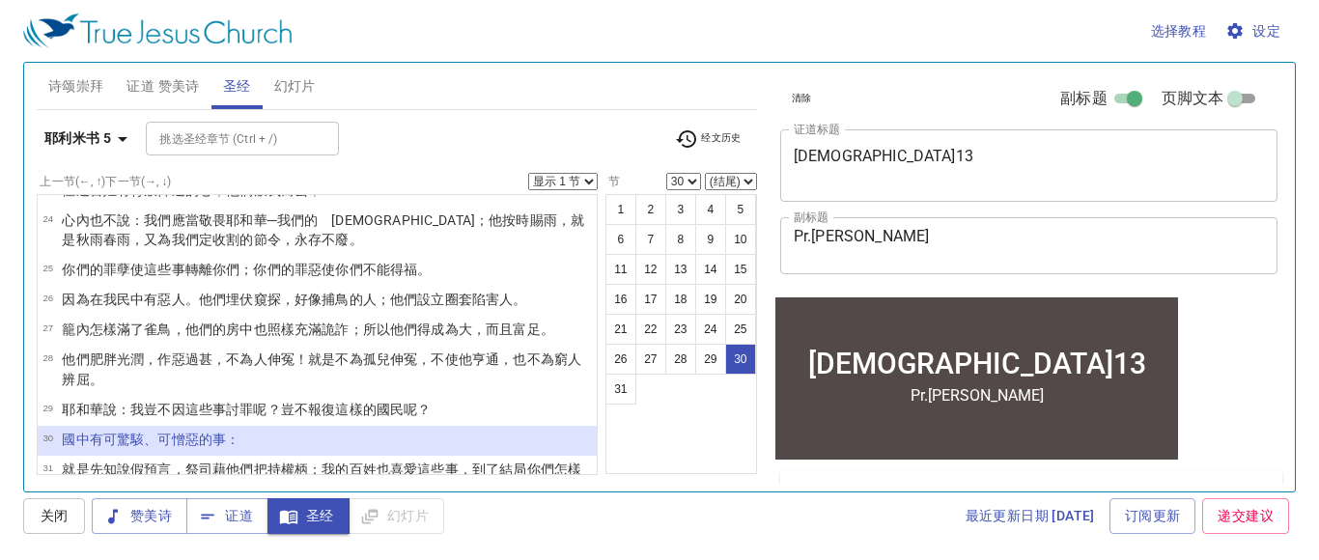
click at [591, 188] on select "显示 1 节 显示 2 节 显示 3 节 显示 4 节 显示 5 节" at bounding box center [563, 181] width 70 height 17
click at [531, 173] on select "显示 1 节 显示 2 节 显示 3 节 显示 4 节 显示 5 节" at bounding box center [563, 181] width 70 height 17
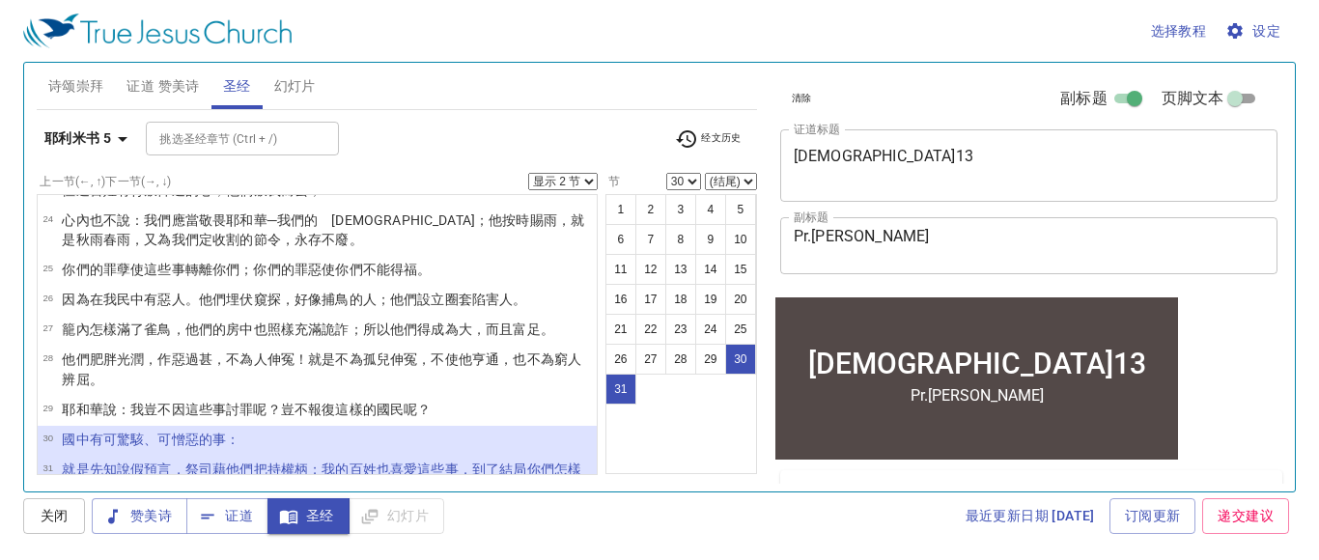
click at [84, 151] on button "耶利米书 5" at bounding box center [89, 139] width 105 height 36
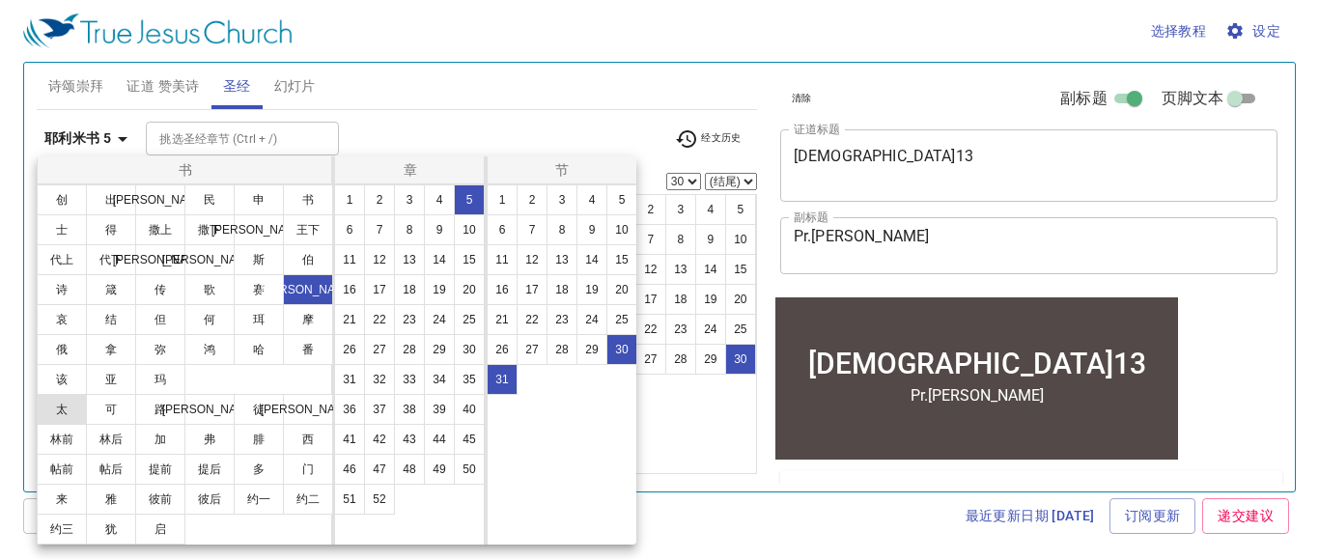
click at [57, 415] on button "太" at bounding box center [62, 409] width 50 height 31
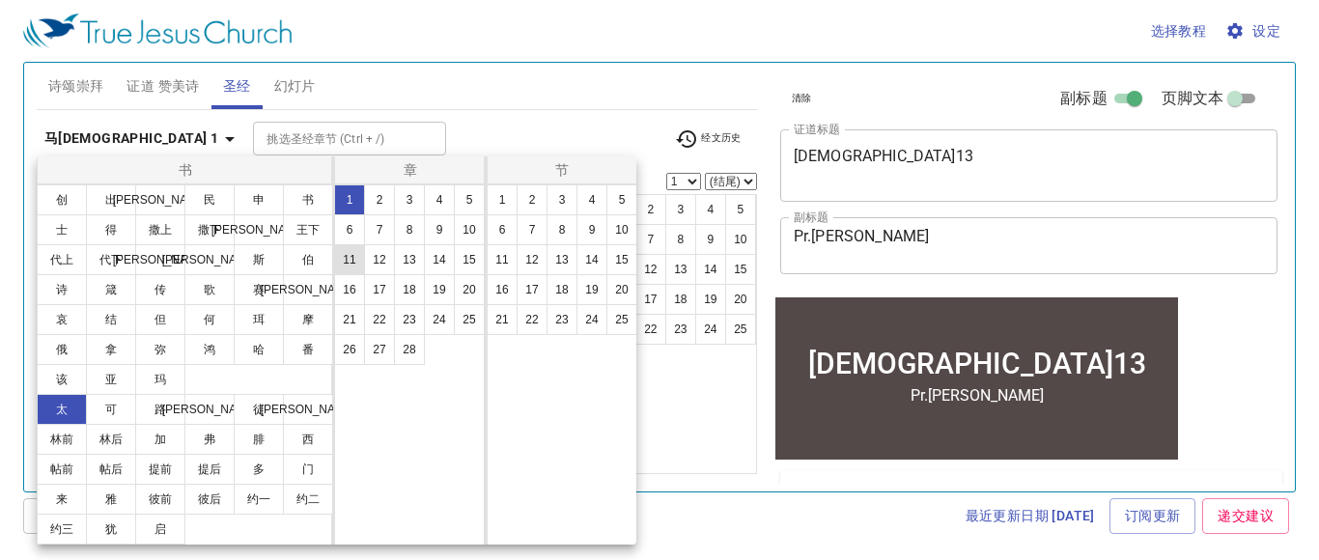
select select "1"
click at [438, 320] on button "24" at bounding box center [439, 319] width 31 height 31
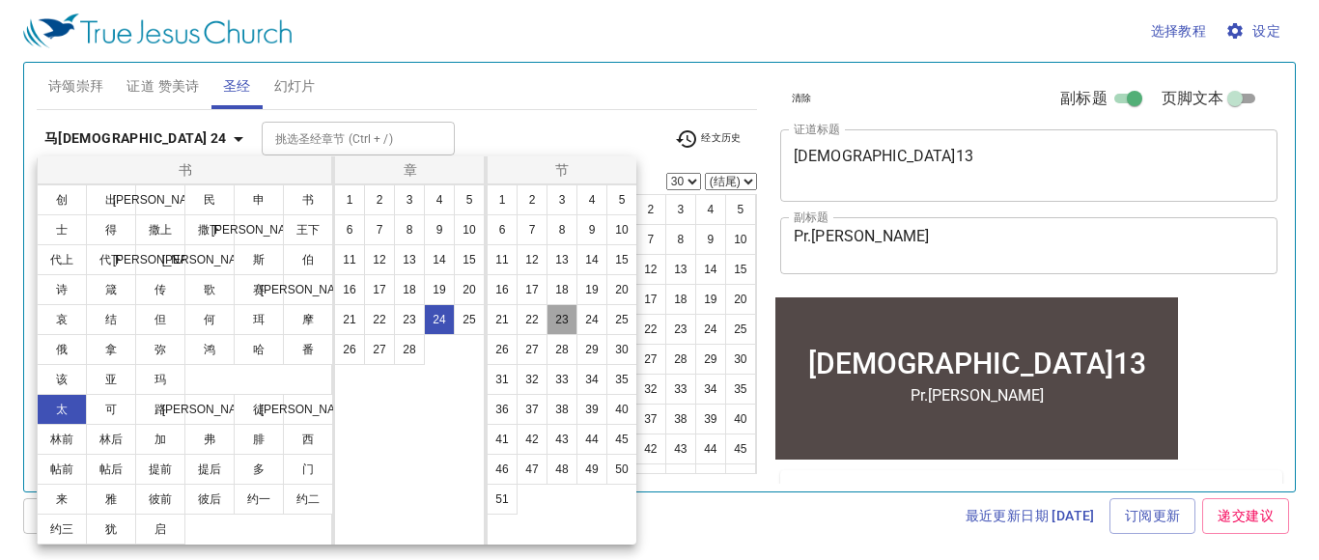
click at [560, 326] on button "23" at bounding box center [561, 319] width 31 height 31
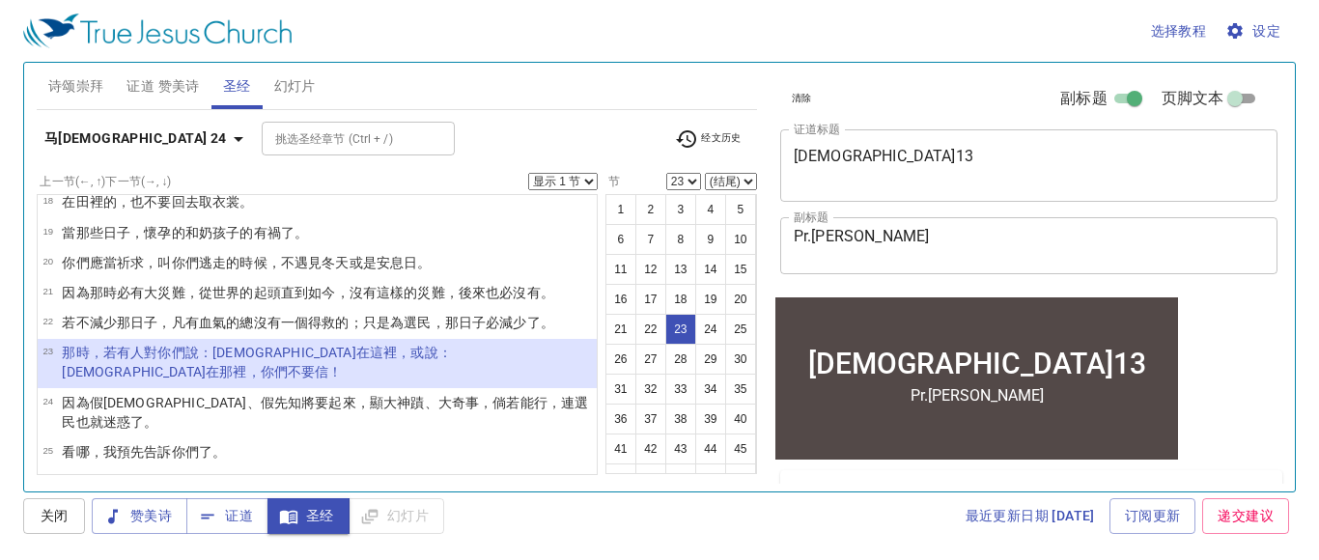
scroll to position [1, 0]
click at [720, 138] on span "经文历史" at bounding box center [708, 138] width 67 height 23
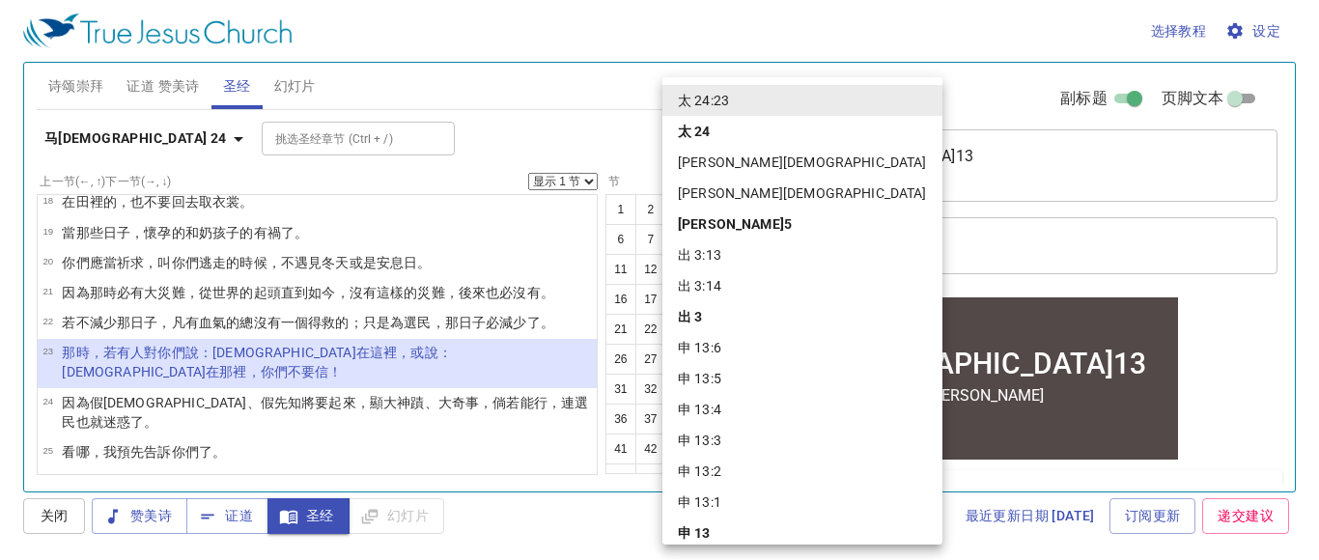
click at [500, 363] on div at bounding box center [659, 280] width 1319 height 560
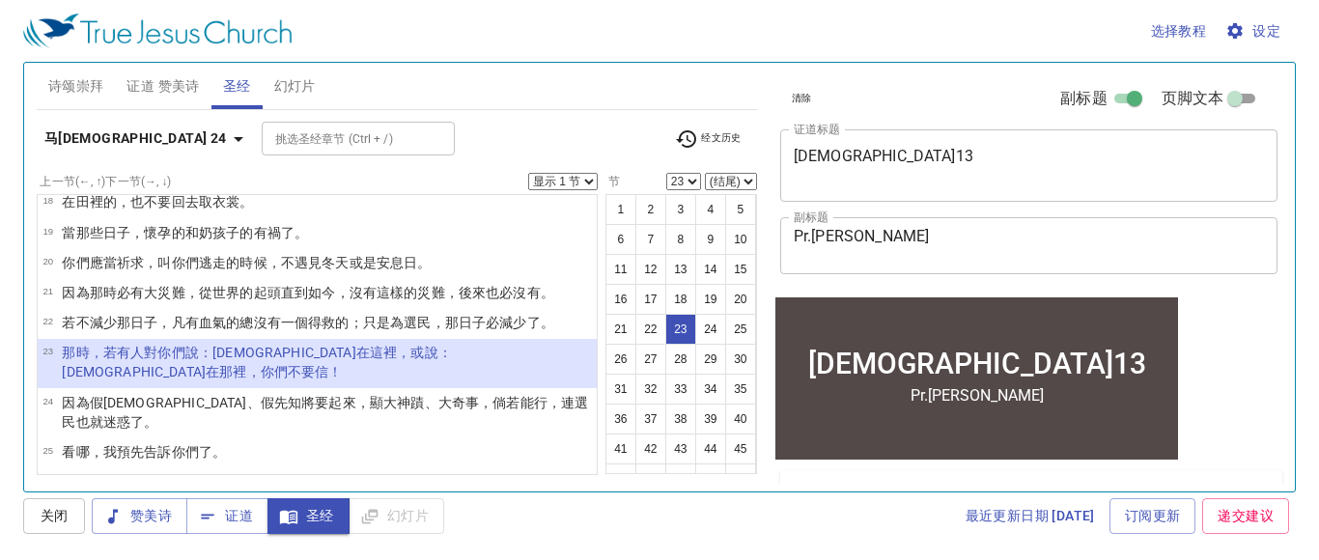
click at [158, 414] on wg1588 "也就迷惑了 。" at bounding box center [117, 421] width 82 height 15
select select "24"
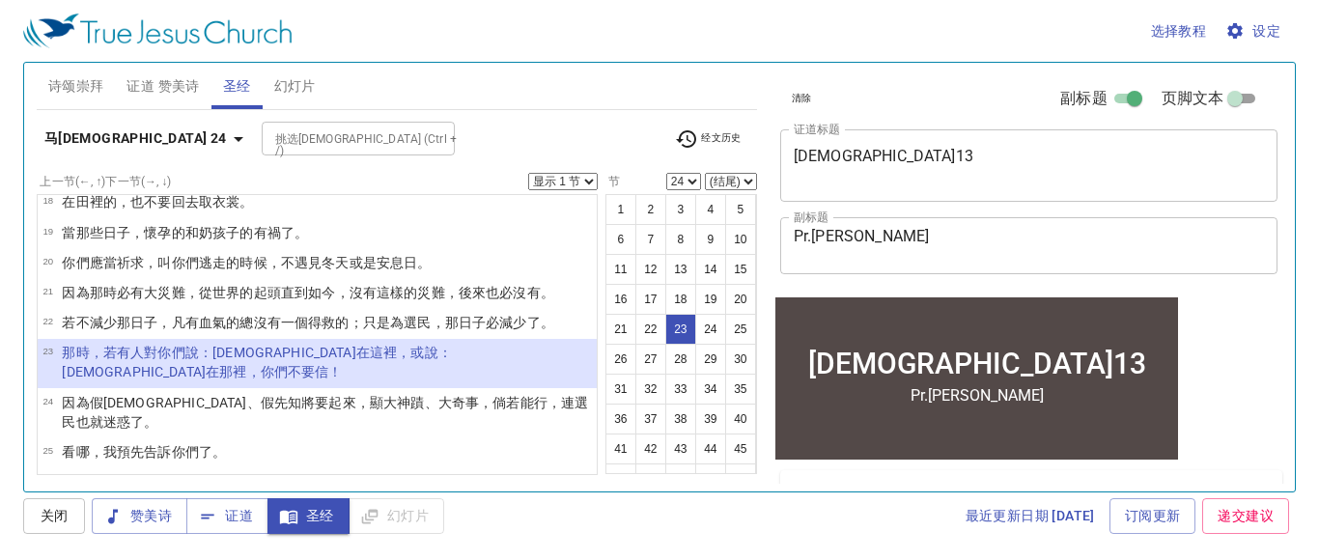
select select "23"
click at [586, 178] on select "显示 1 节 显示 2 节 显示 3 节 显示 4 节 显示 5 节" at bounding box center [563, 181] width 70 height 17
click at [531, 173] on select "显示 1 节 显示 2 节 显示 3 节 显示 4 节 显示 5 节" at bounding box center [563, 181] width 70 height 17
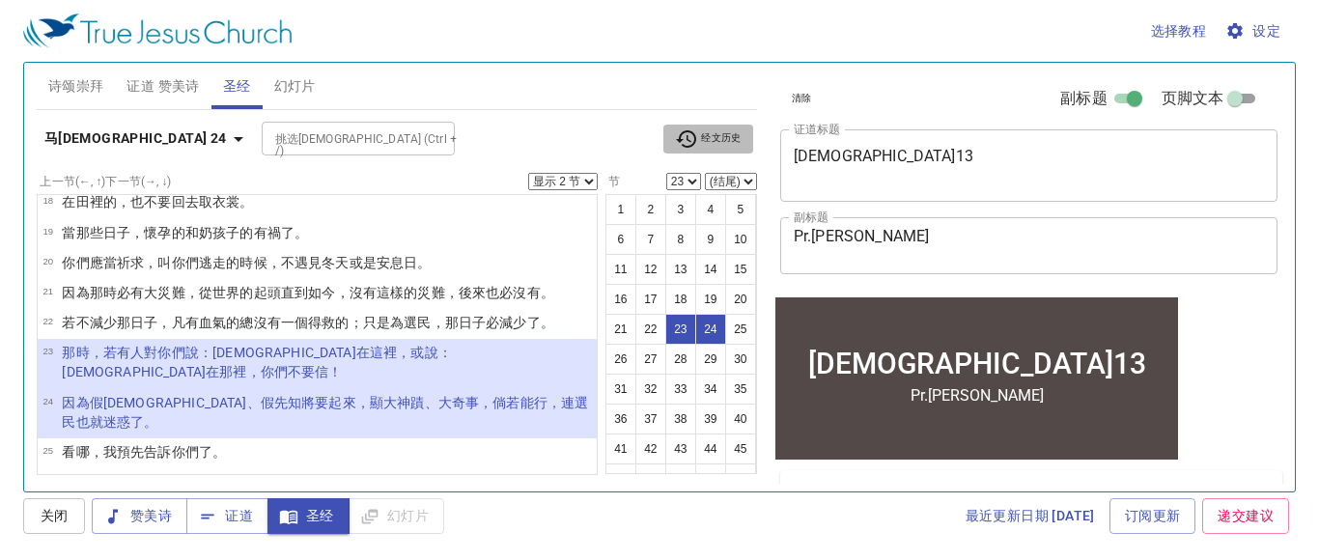
click at [733, 145] on span "经文历史" at bounding box center [708, 138] width 67 height 23
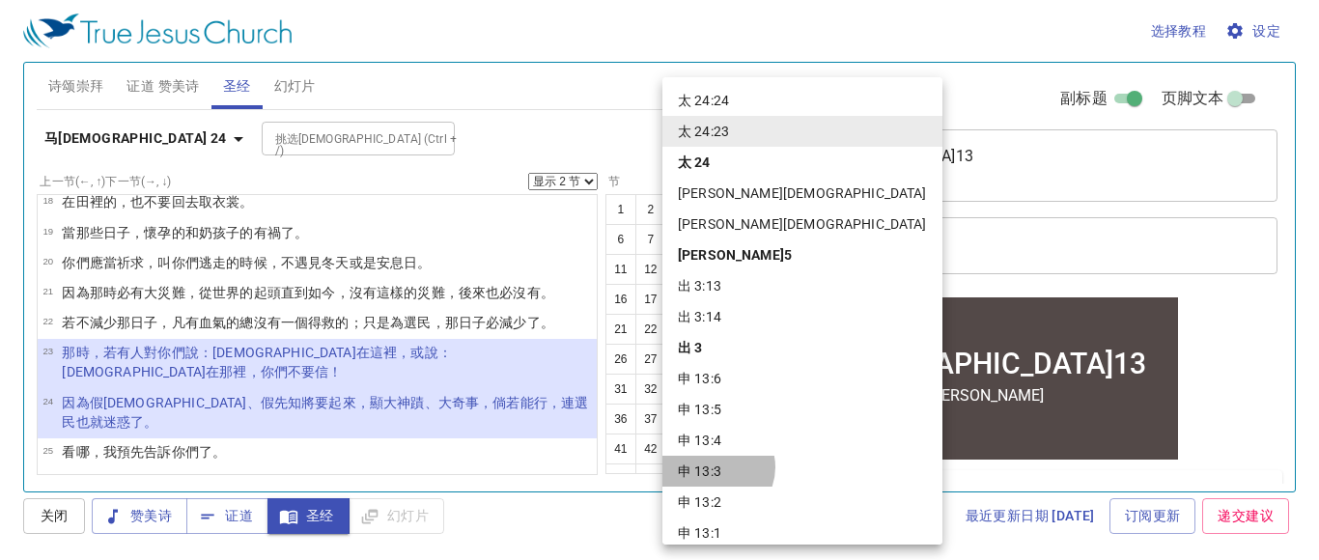
click at [716, 467] on li "申 13:3" at bounding box center [802, 471] width 280 height 31
select select "1"
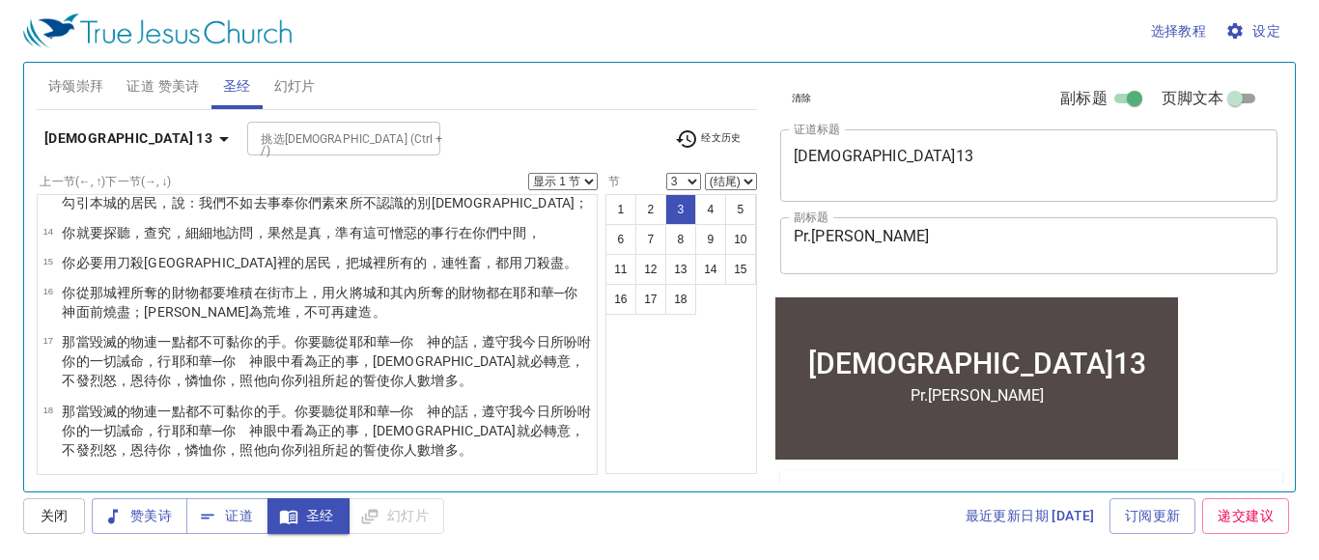
scroll to position [0, 0]
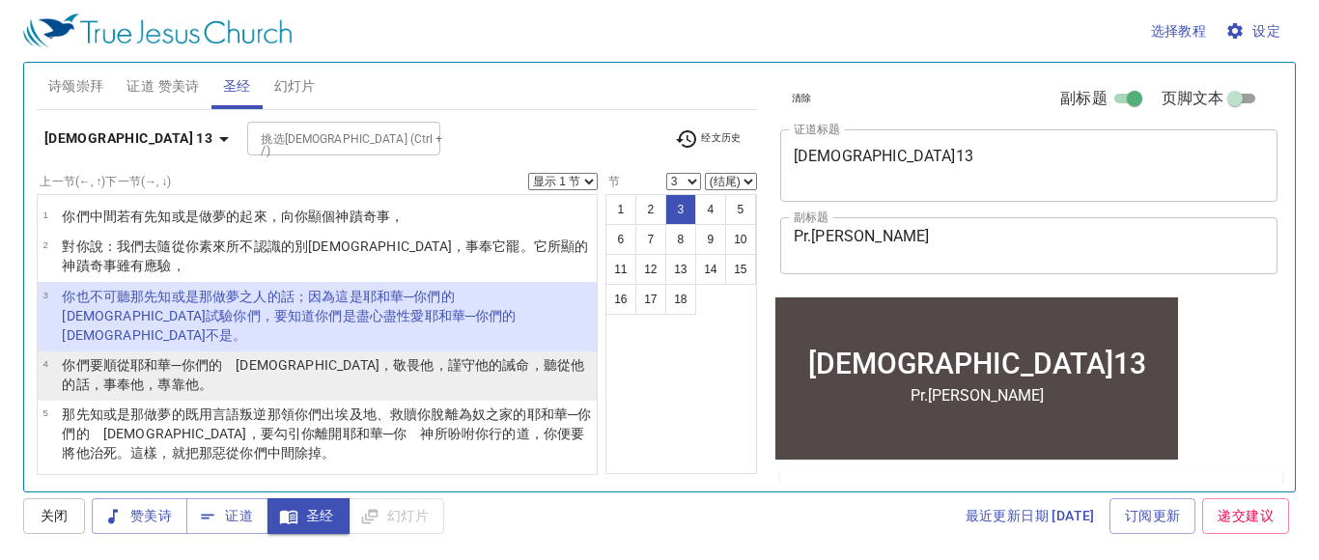
click at [480, 357] on wh8085 "他的話 ，事奉 他，專靠 他。" at bounding box center [323, 374] width 522 height 35
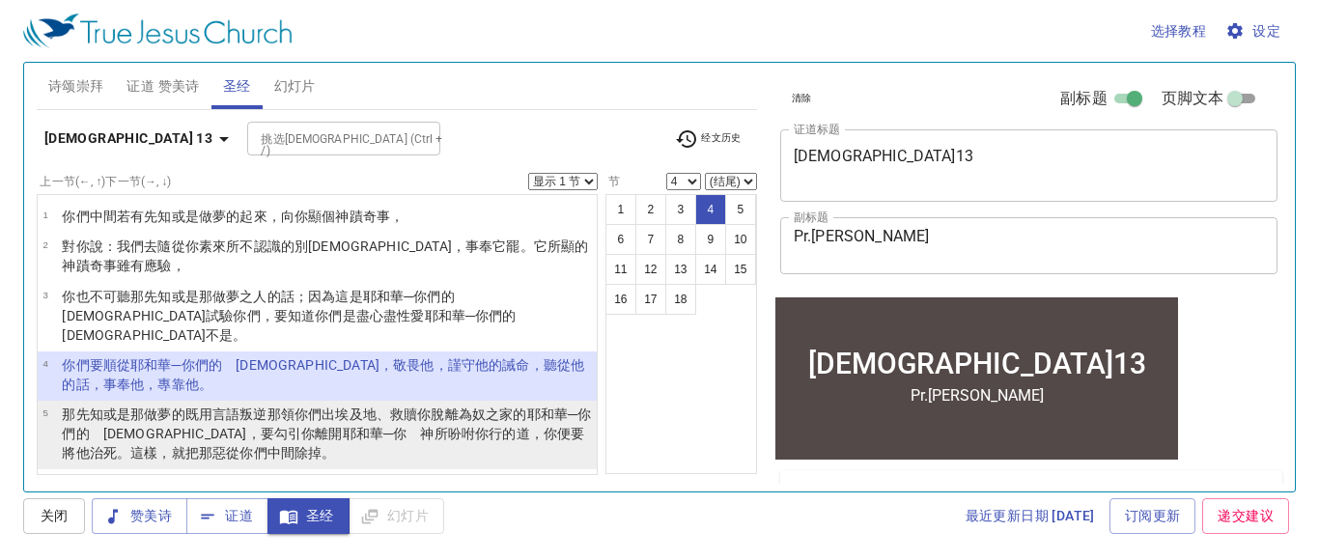
click at [446, 426] on wh1870 "，你便要將他治死 。這樣，就把那惡 從你們中間 除掉 。" at bounding box center [323, 443] width 522 height 35
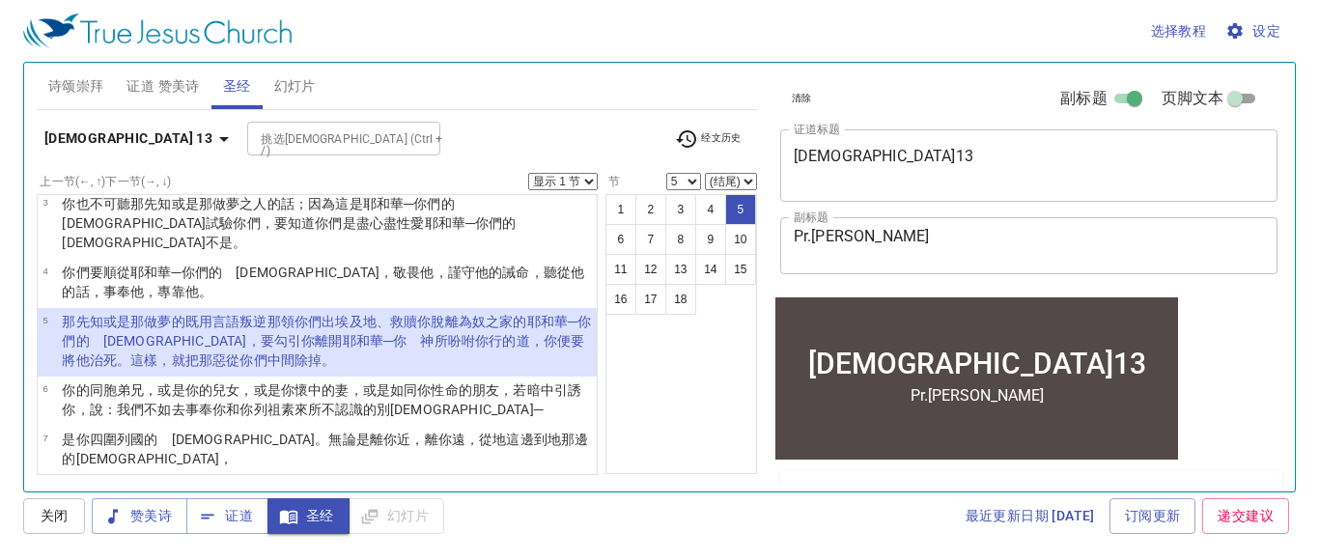
scroll to position [103, 0]
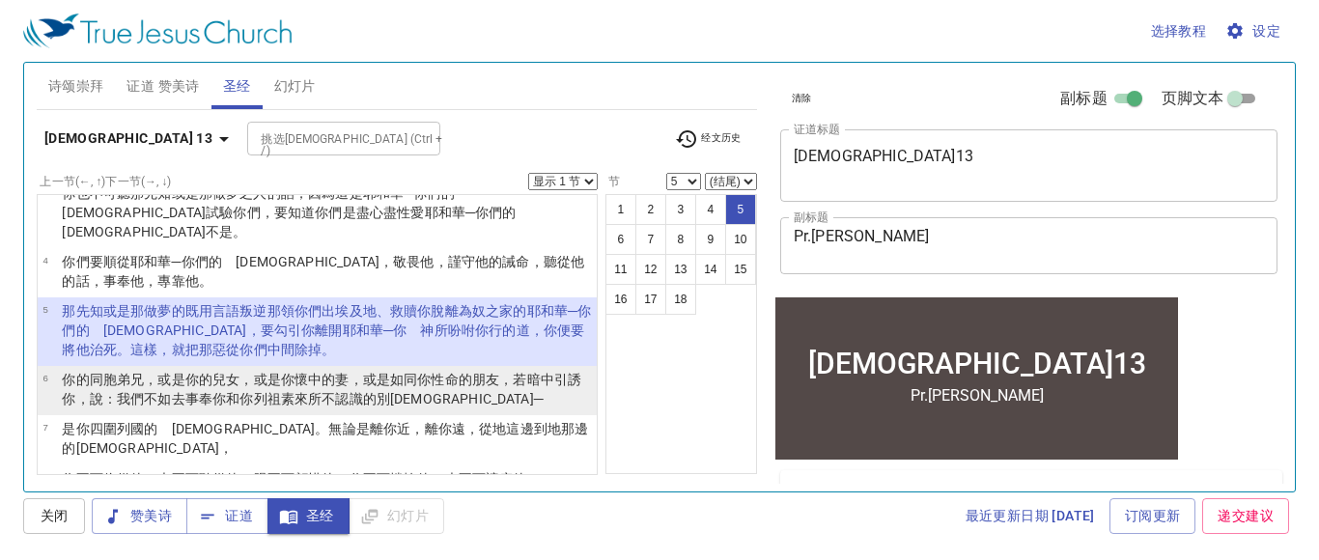
click at [170, 391] on wh559 "：我們不如去 事奉 你和你列祖 素來所不認識 的別 　神 ─" at bounding box center [323, 398] width 440 height 15
select select "6"
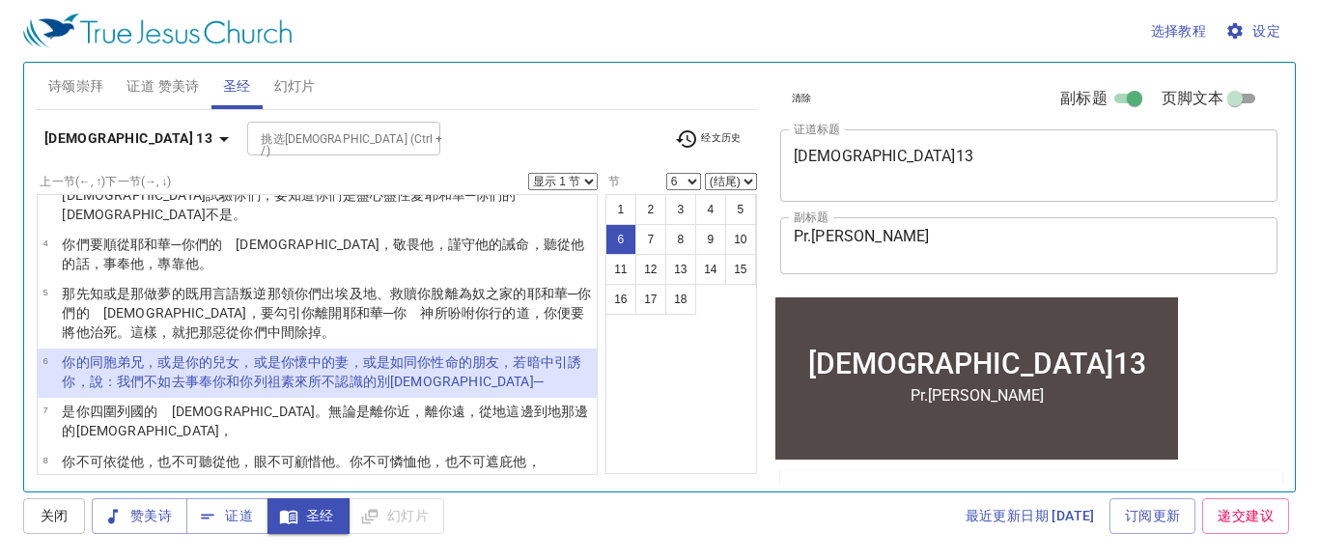
scroll to position [123, 0]
click at [589, 180] on select "显示 1 节 显示 2 节 显示 3 节 显示 4 节 显示 5 节" at bounding box center [563, 181] width 70 height 17
select select "5"
click at [531, 173] on select "显示 1 节 显示 2 节 显示 3 节 显示 4 节 显示 5 节" at bounding box center [563, 181] width 70 height 17
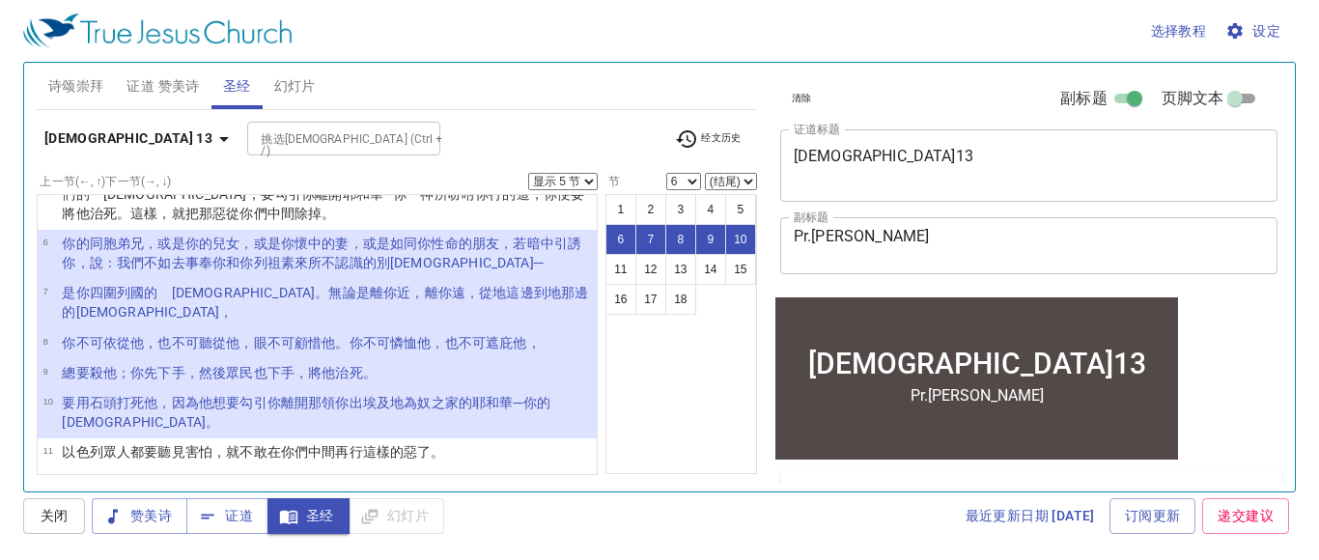
scroll to position [238, 0]
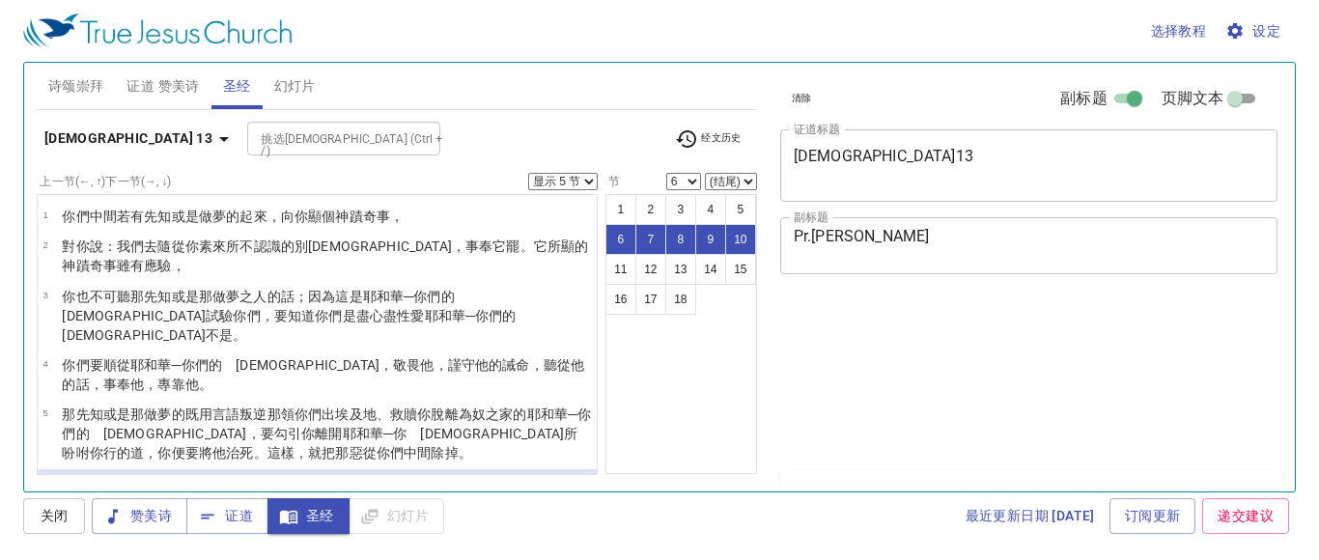
select select "5"
select select "6"
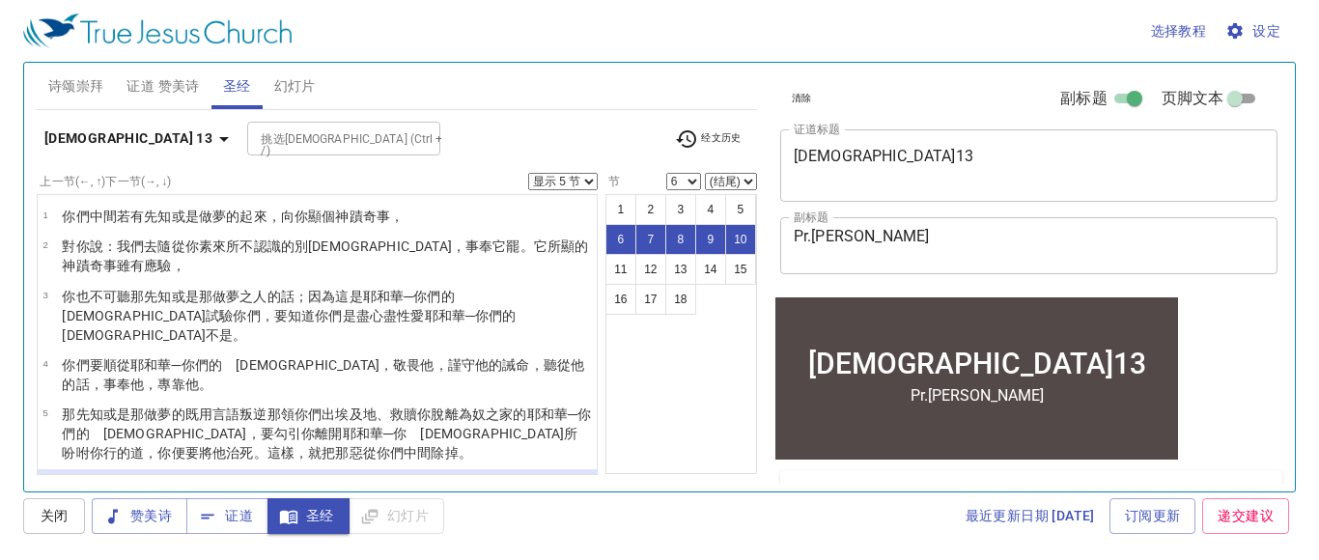
scroll to position [238, 0]
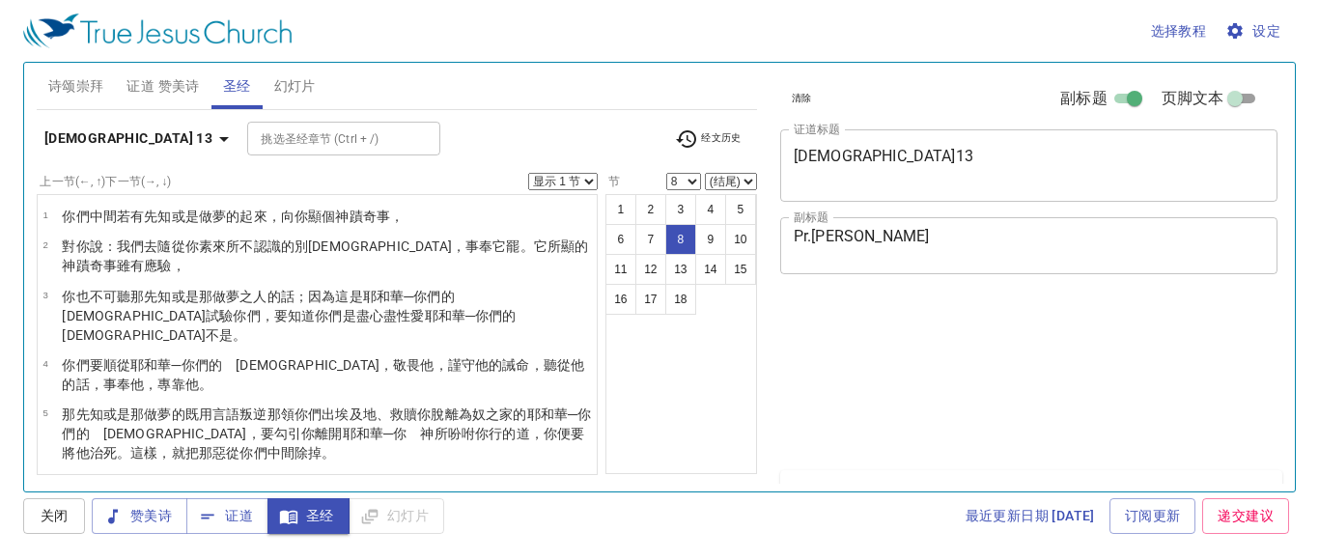
select select "8"
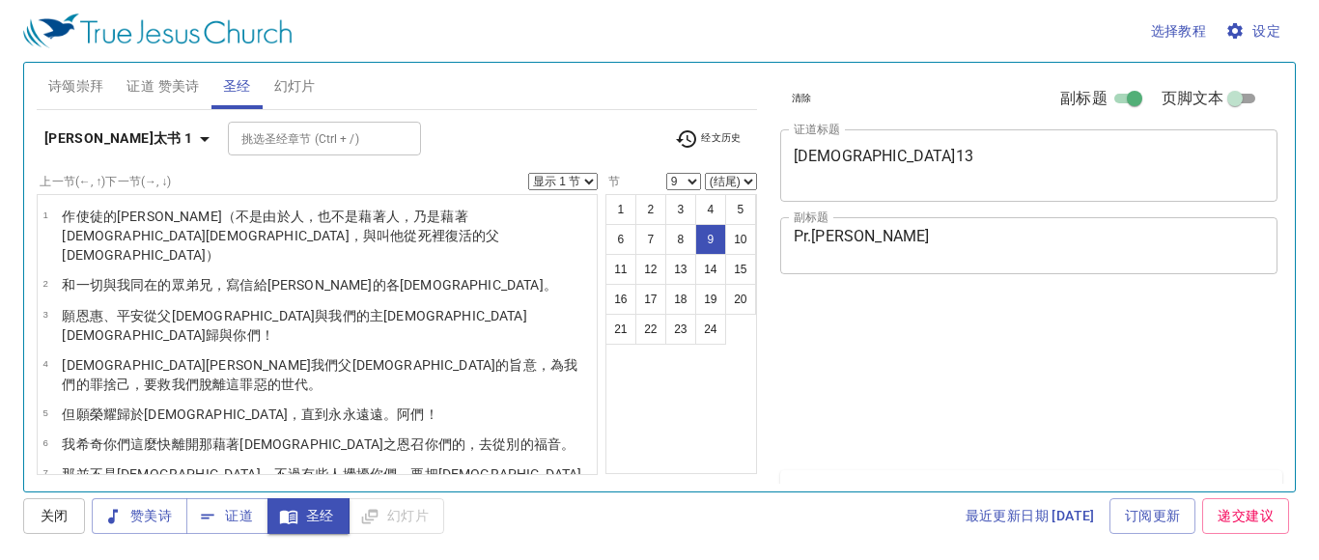
select select "9"
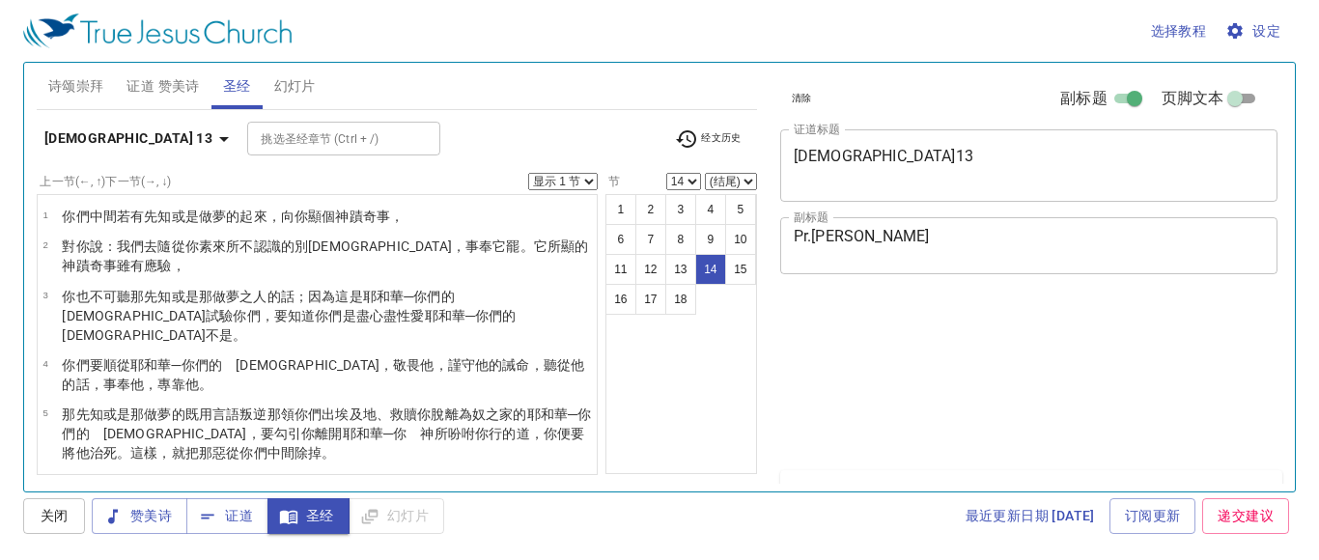
select select "14"
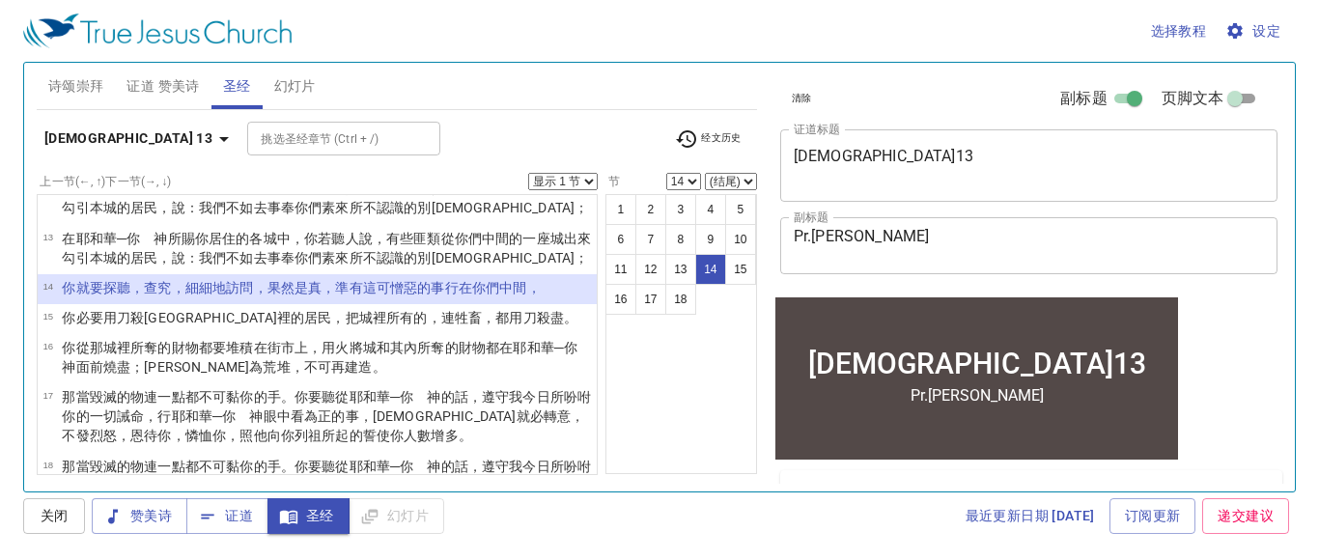
scroll to position [166, 0]
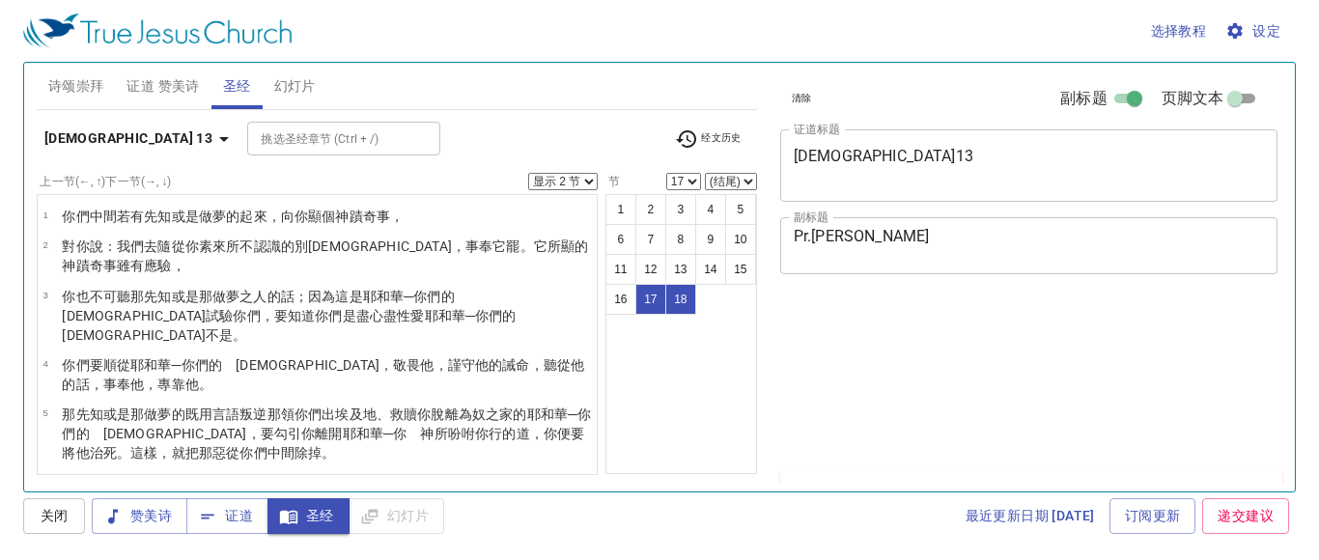
select select "2"
select select "17"
select select "2"
select select "17"
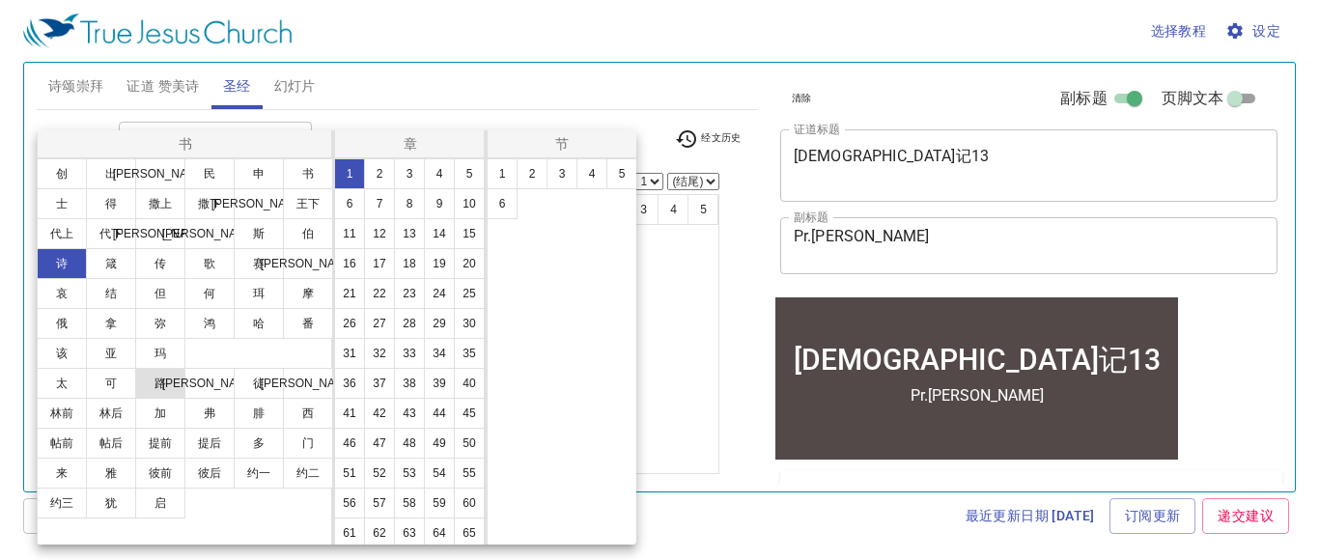
scroll to position [166, 0]
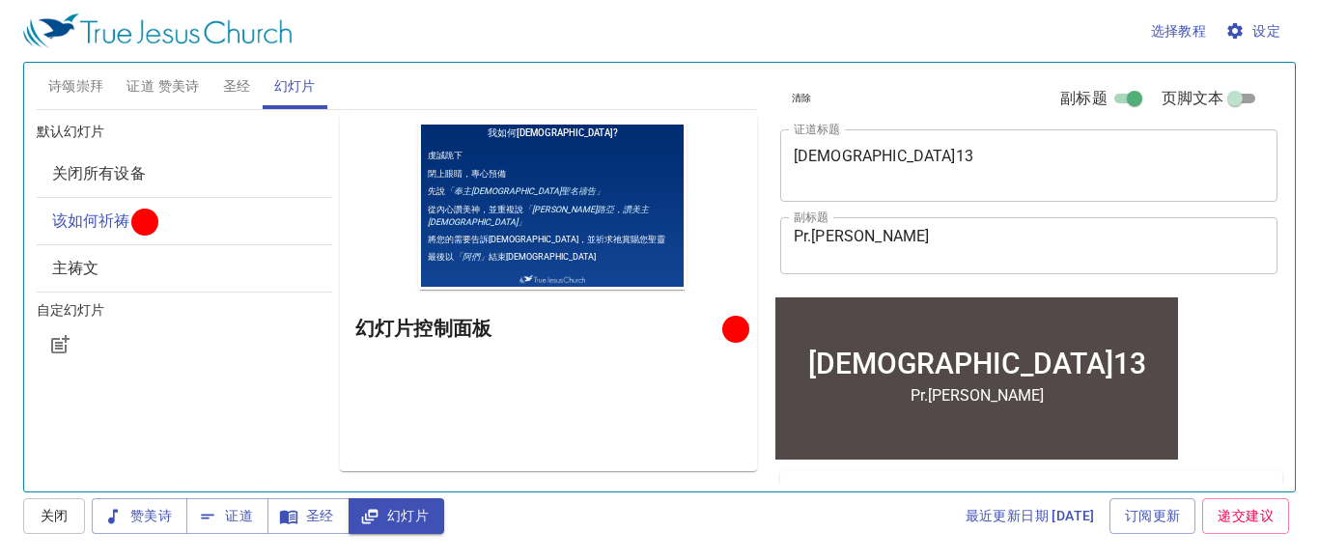
scroll to position [166, 0]
